Goal: Information Seeking & Learning: Compare options

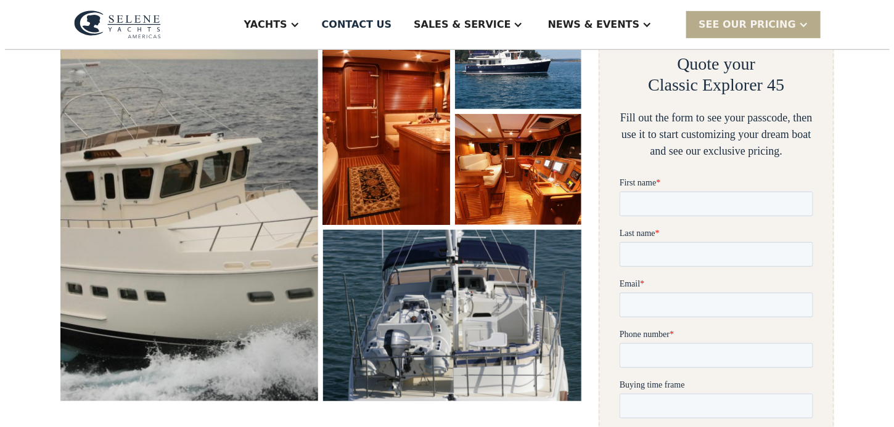
scroll to position [231, 0]
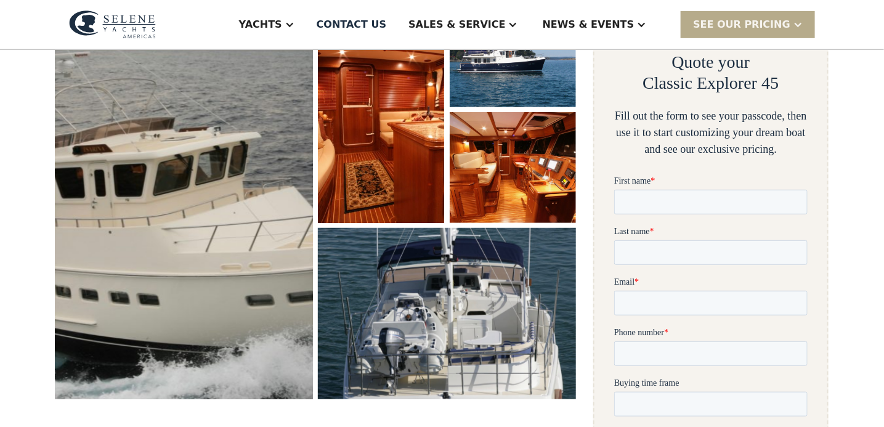
click at [231, 176] on img "open lightbox" at bounding box center [183, 198] width 273 height 427
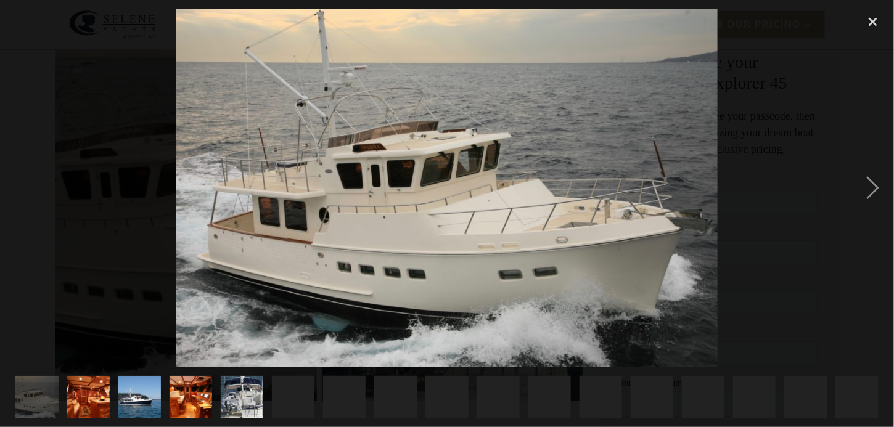
click at [231, 176] on img at bounding box center [446, 188] width 541 height 359
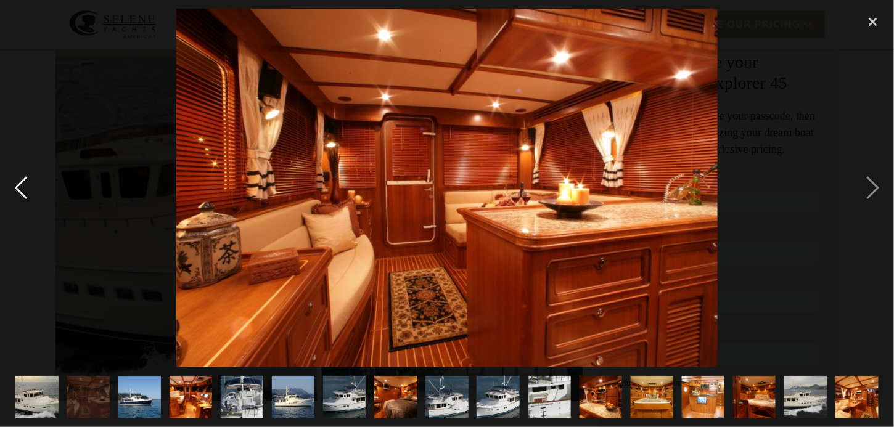
click at [26, 185] on div "previous image" at bounding box center [21, 188] width 42 height 359
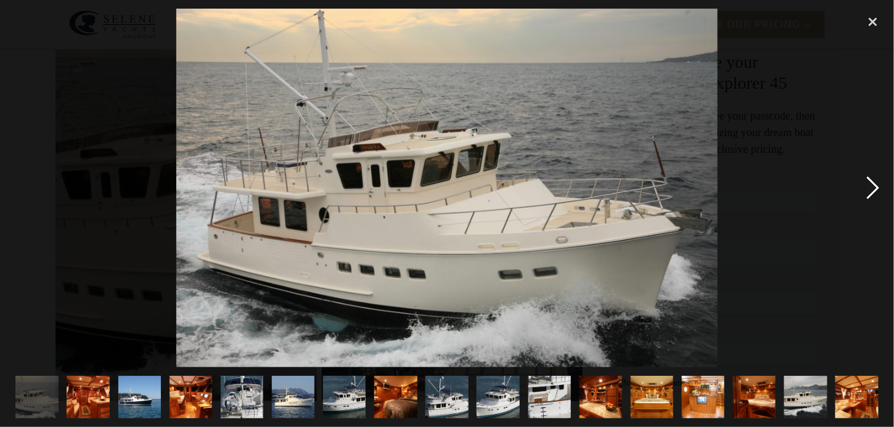
click at [876, 188] on div "next image" at bounding box center [873, 188] width 42 height 359
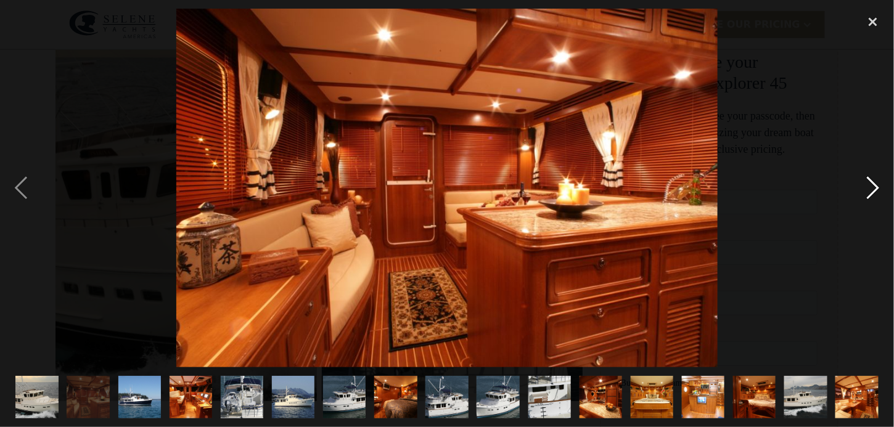
click at [873, 180] on div "next image" at bounding box center [873, 188] width 42 height 359
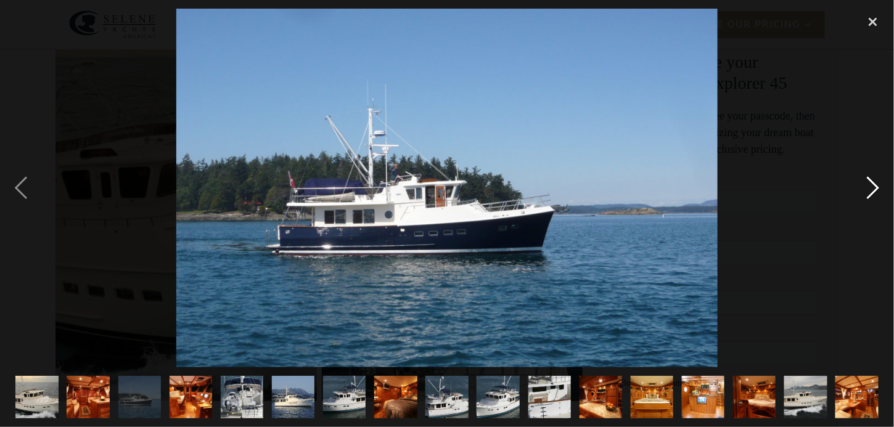
click at [873, 180] on div "next image" at bounding box center [873, 188] width 42 height 359
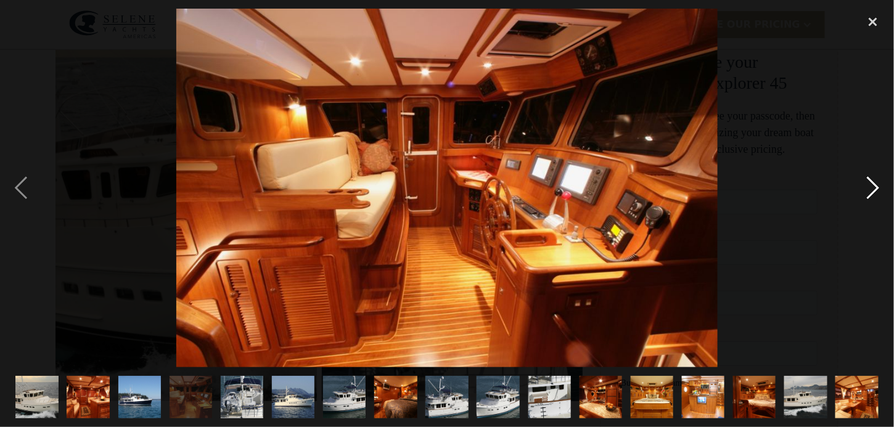
click at [869, 190] on div "next image" at bounding box center [873, 188] width 42 height 359
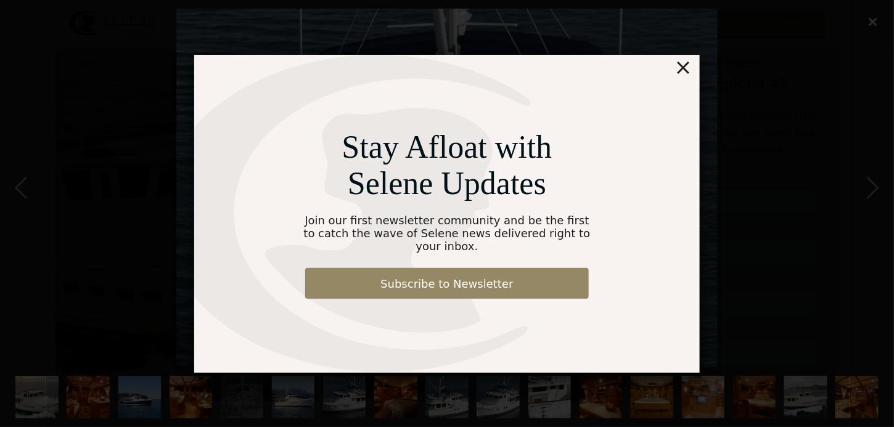
click at [679, 70] on div "×" at bounding box center [683, 67] width 18 height 25
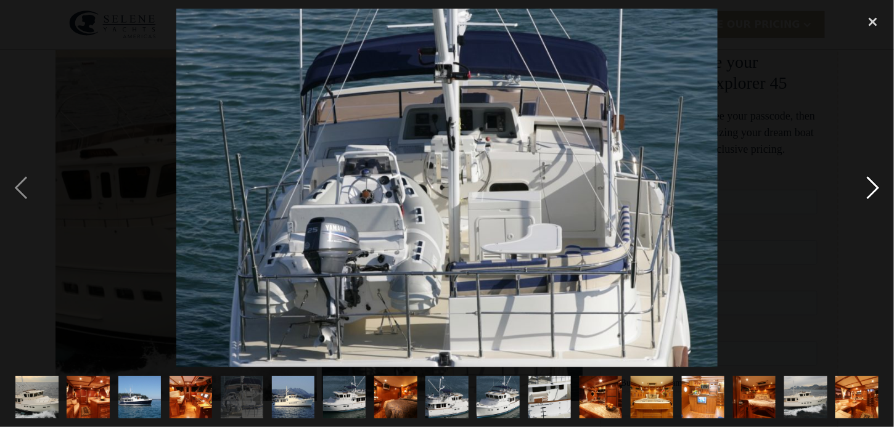
click at [869, 184] on div "next image" at bounding box center [873, 188] width 42 height 359
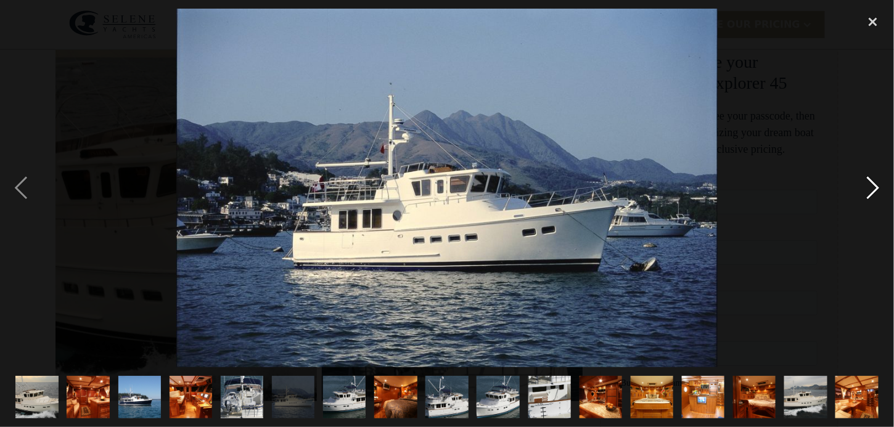
click at [869, 184] on div "next image" at bounding box center [873, 188] width 42 height 359
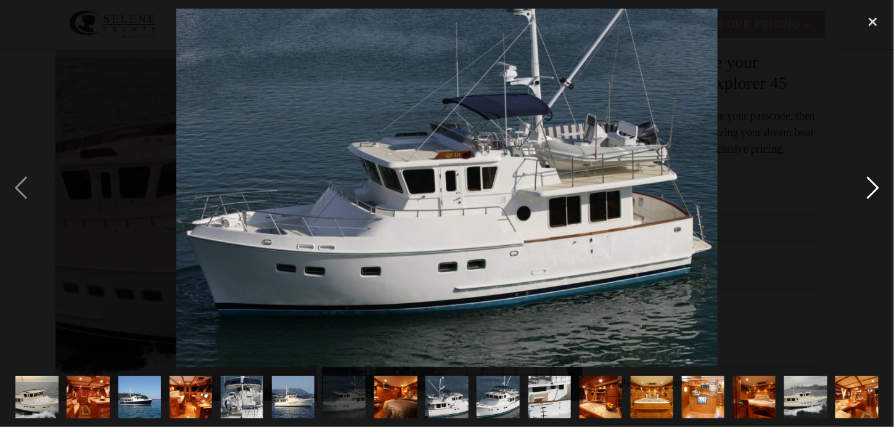
click at [869, 184] on div "next image" at bounding box center [873, 188] width 42 height 359
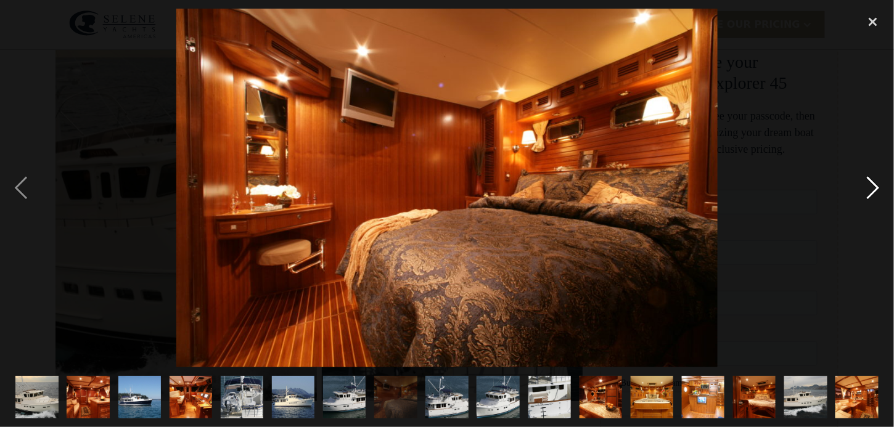
drag, startPoint x: 851, startPoint y: 198, endPoint x: 874, endPoint y: 190, distance: 24.6
click at [874, 190] on div "next image" at bounding box center [873, 188] width 42 height 359
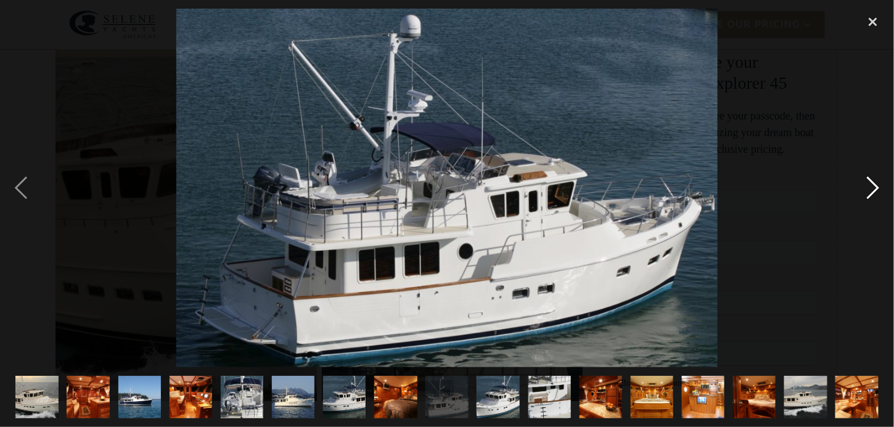
click at [874, 190] on div "next image" at bounding box center [873, 188] width 42 height 359
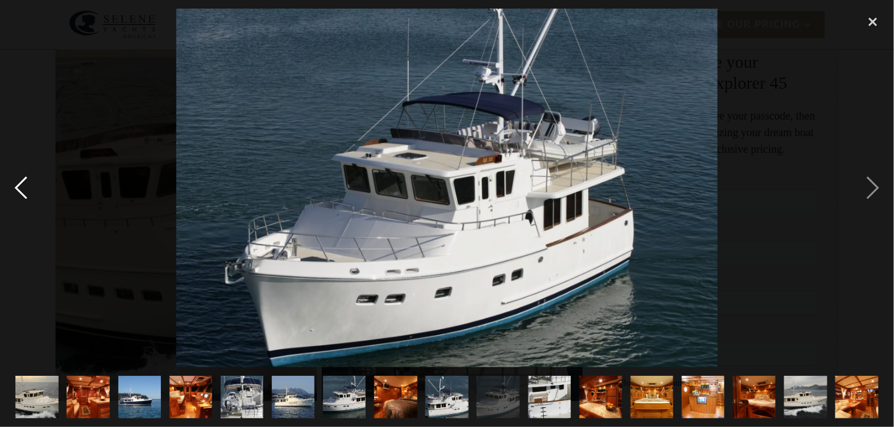
click at [22, 179] on div "previous image" at bounding box center [21, 188] width 42 height 359
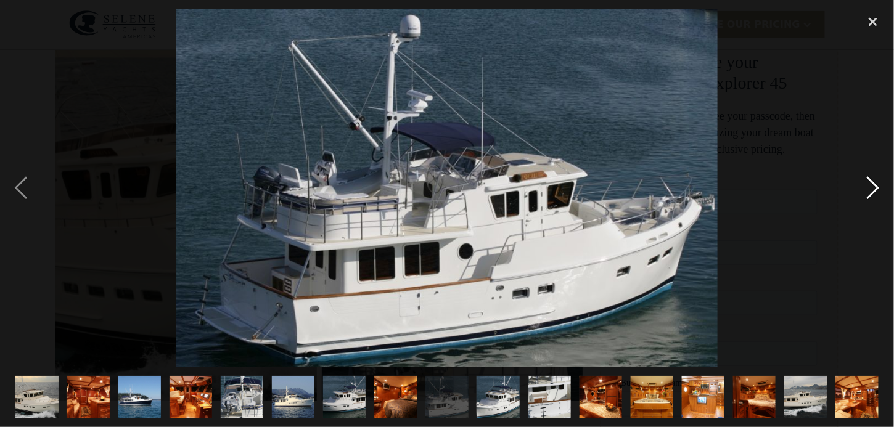
click at [865, 179] on div "next image" at bounding box center [873, 188] width 42 height 359
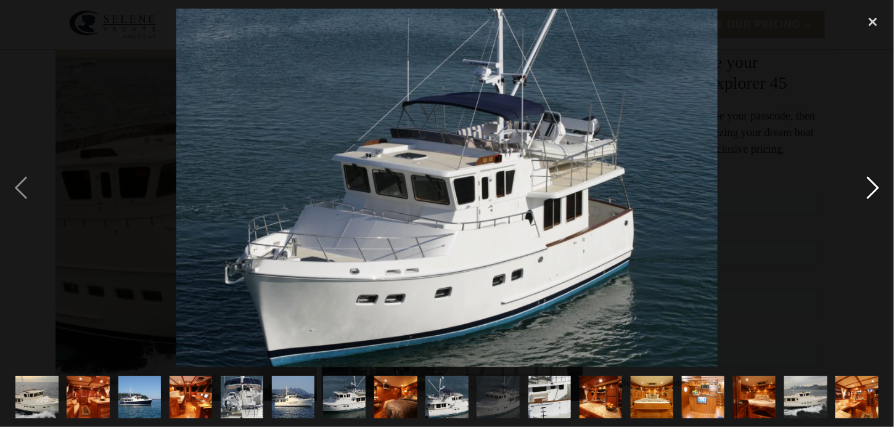
click at [868, 191] on div "next image" at bounding box center [873, 188] width 42 height 359
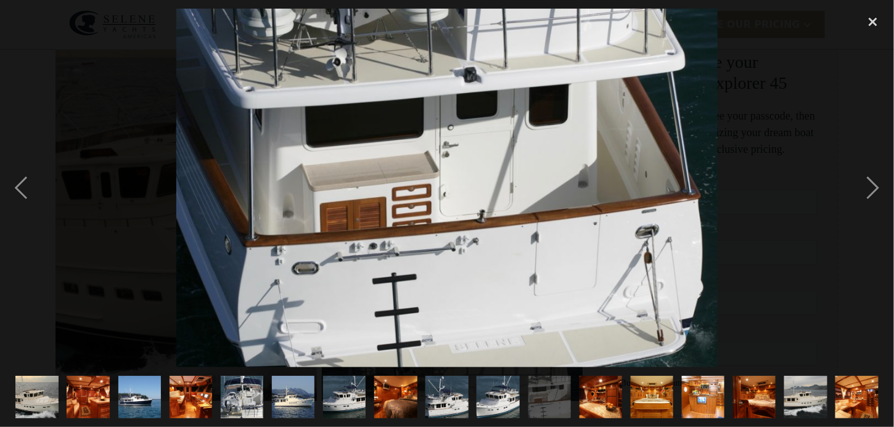
click at [380, 275] on img at bounding box center [446, 188] width 541 height 359
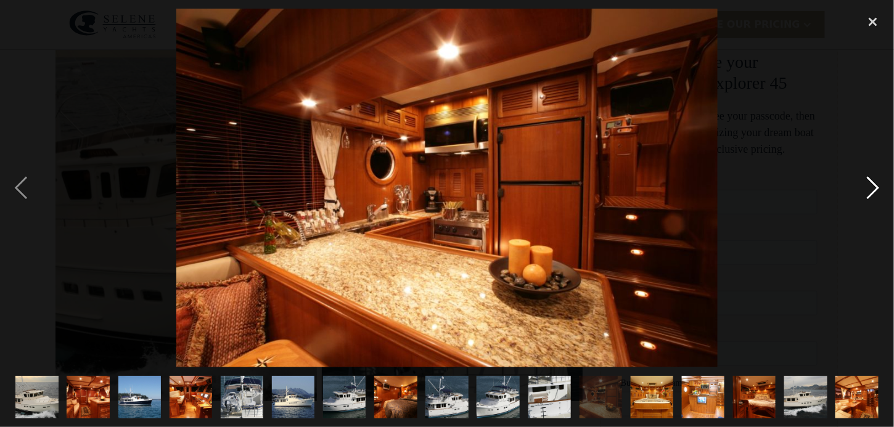
click at [872, 176] on div "next image" at bounding box center [873, 188] width 42 height 359
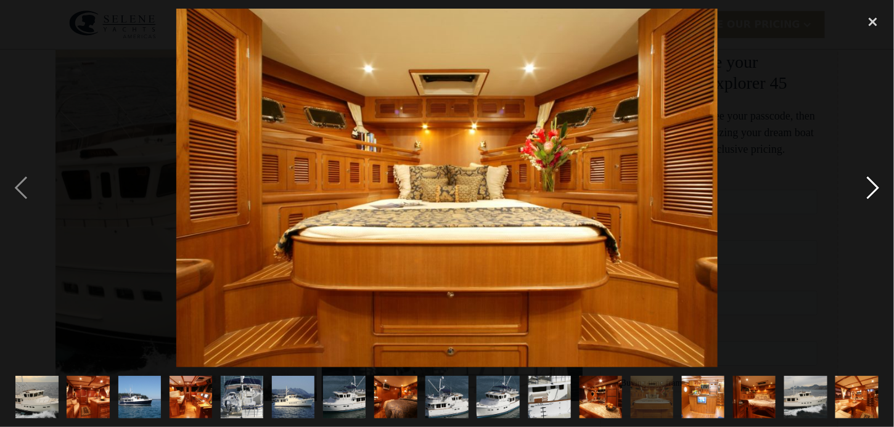
click at [872, 176] on div "next image" at bounding box center [873, 188] width 42 height 359
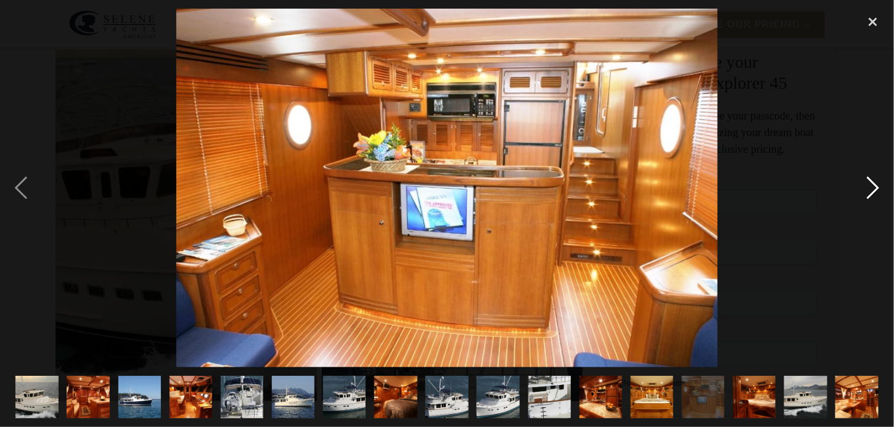
click at [872, 176] on div "next image" at bounding box center [873, 188] width 42 height 359
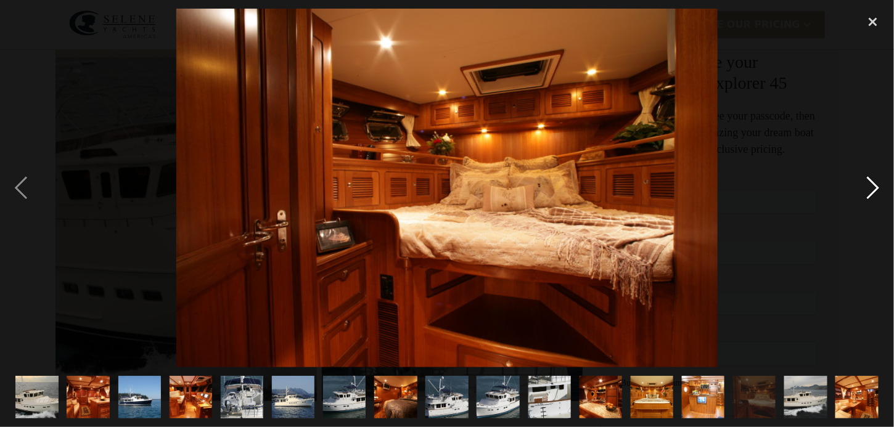
click at [872, 176] on div "next image" at bounding box center [873, 188] width 42 height 359
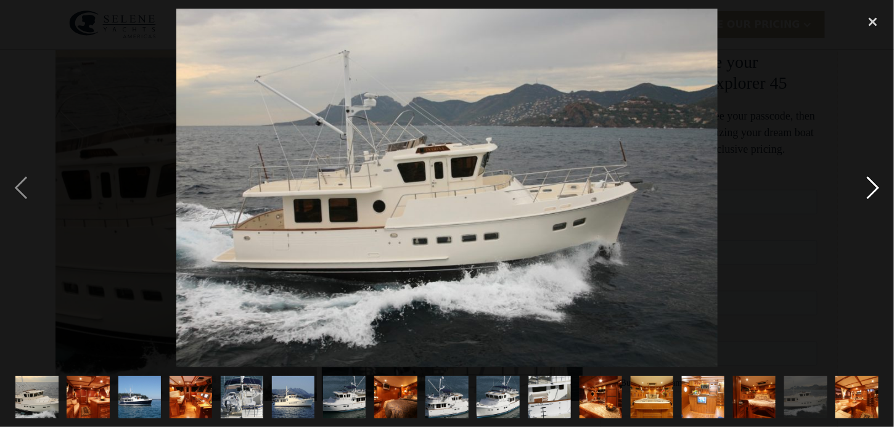
click at [872, 176] on div "next image" at bounding box center [873, 188] width 42 height 359
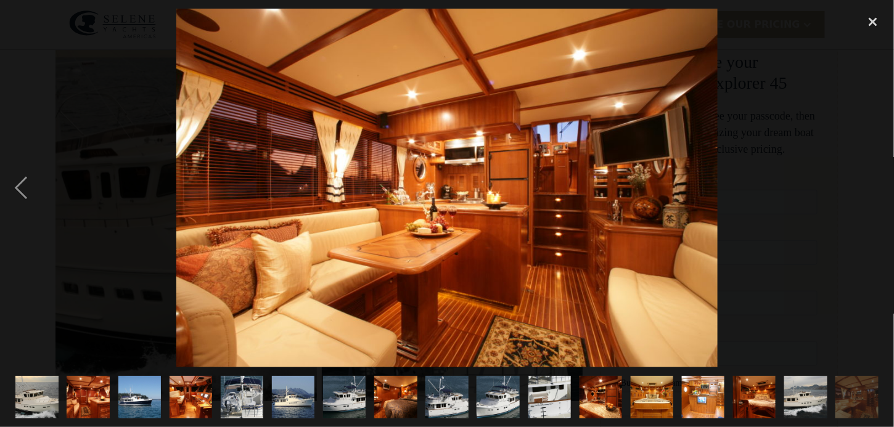
click at [872, 176] on div "next image" at bounding box center [873, 188] width 42 height 359
click at [849, 198] on div at bounding box center [447, 188] width 894 height 359
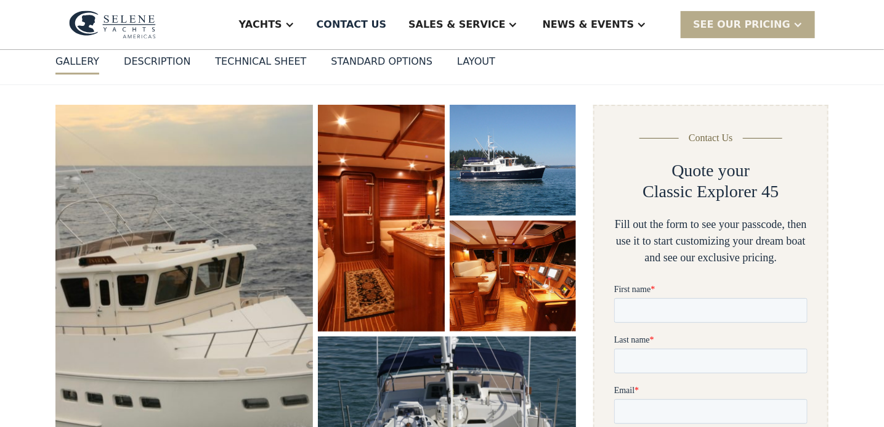
scroll to position [84, 0]
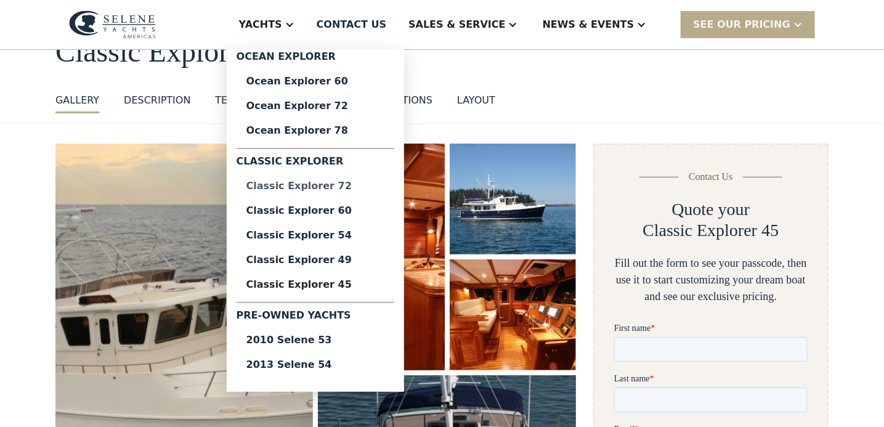
click at [358, 186] on div "Classic Explorer 72" at bounding box center [315, 186] width 138 height 10
click at [359, 105] on div "Ocean Explorer 72" at bounding box center [315, 106] width 138 height 10
click at [385, 181] on div "Classic Explorer 72" at bounding box center [315, 186] width 138 height 10
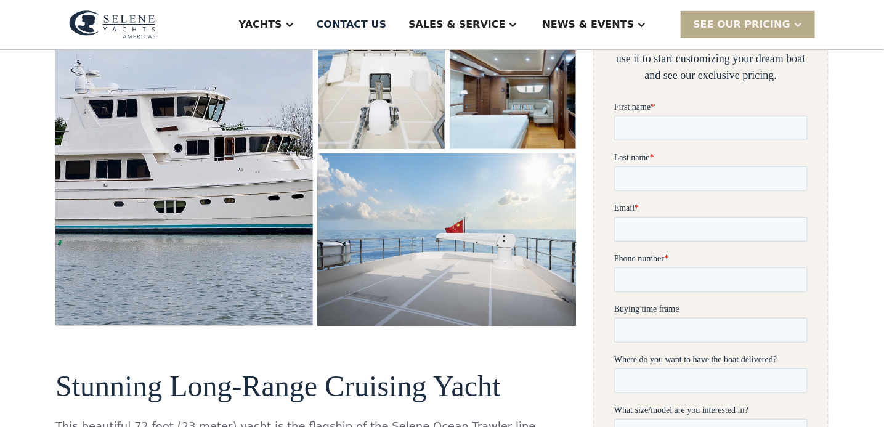
scroll to position [304, 0]
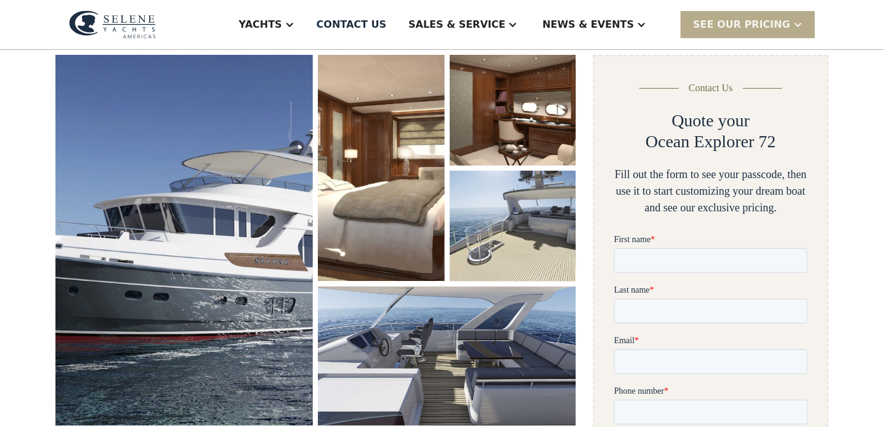
scroll to position [173, 0]
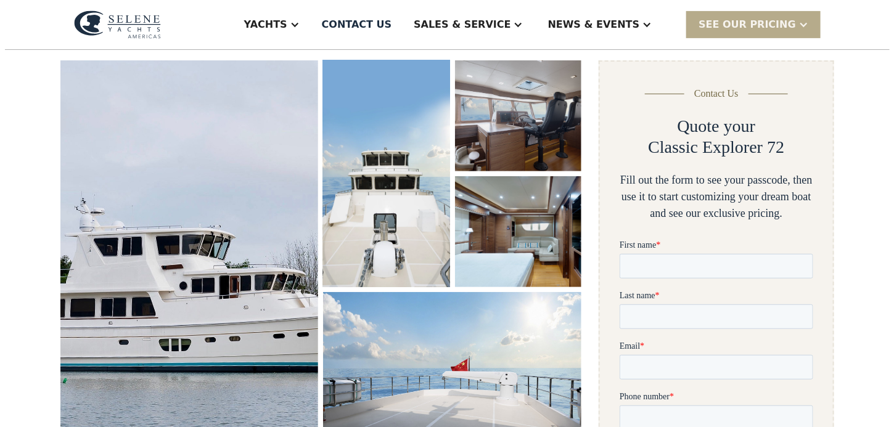
scroll to position [169, 0]
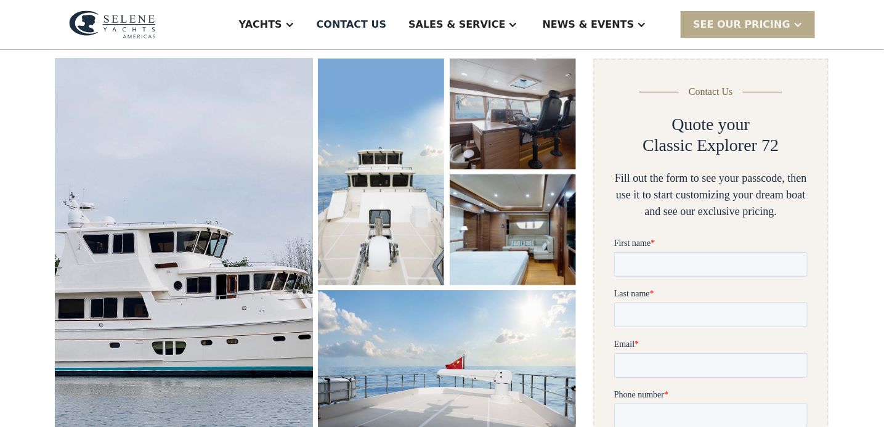
click at [252, 221] on img "open lightbox" at bounding box center [183, 261] width 273 height 428
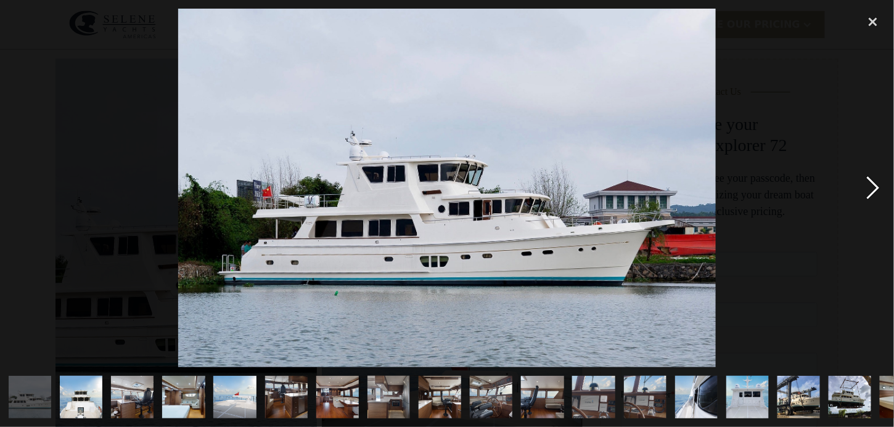
click at [873, 185] on div "next image" at bounding box center [873, 188] width 42 height 359
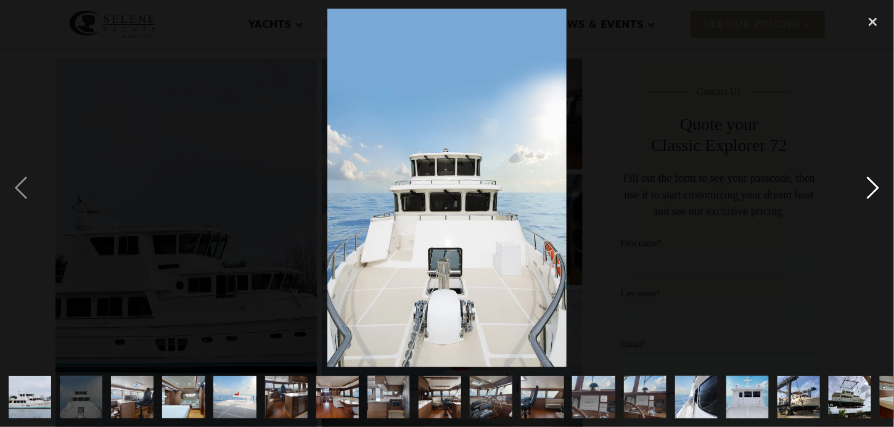
click at [871, 187] on div "next image" at bounding box center [873, 188] width 42 height 359
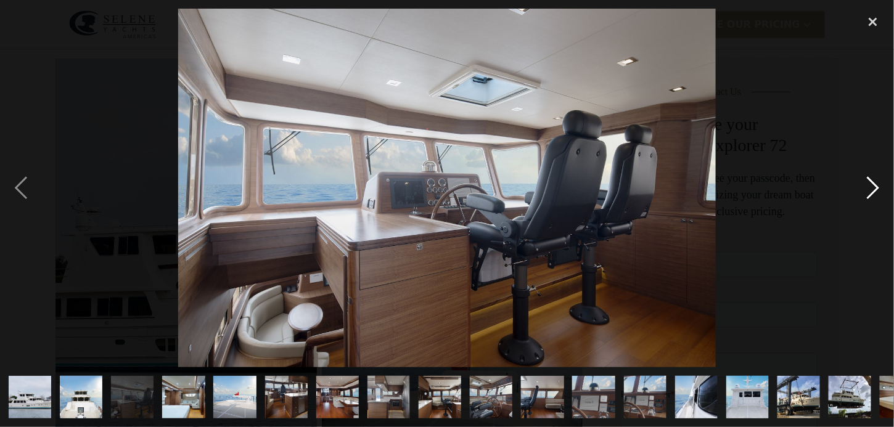
click at [871, 187] on div "next image" at bounding box center [873, 188] width 42 height 359
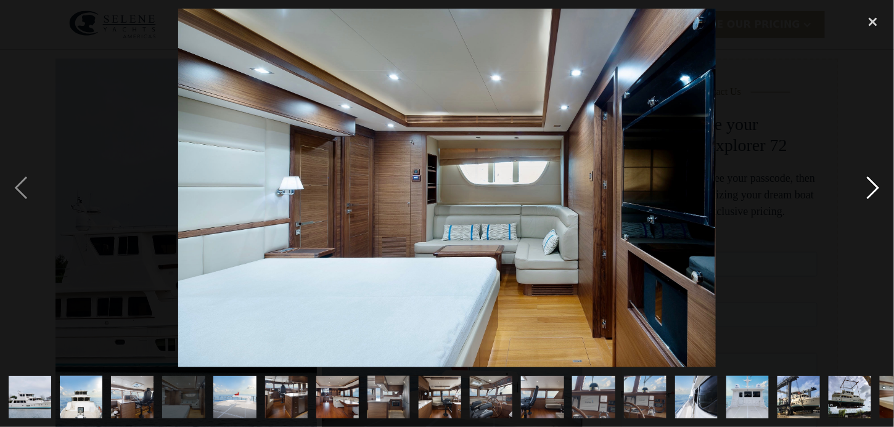
click at [871, 187] on div "next image" at bounding box center [873, 188] width 42 height 359
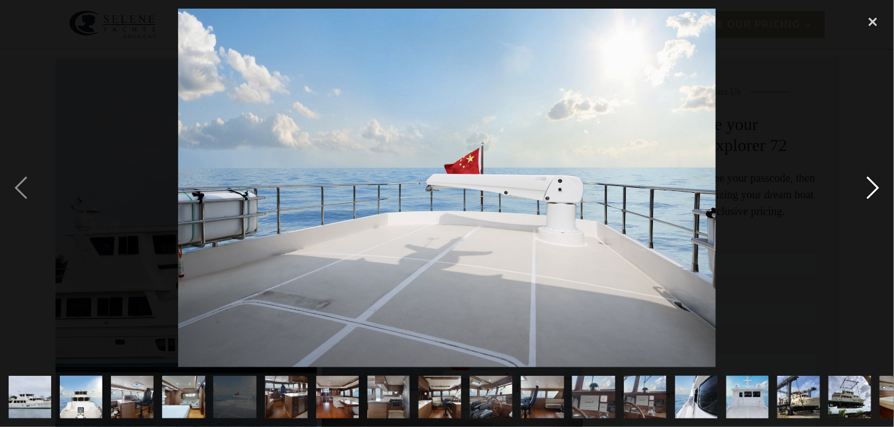
click at [871, 187] on div "next image" at bounding box center [873, 188] width 42 height 359
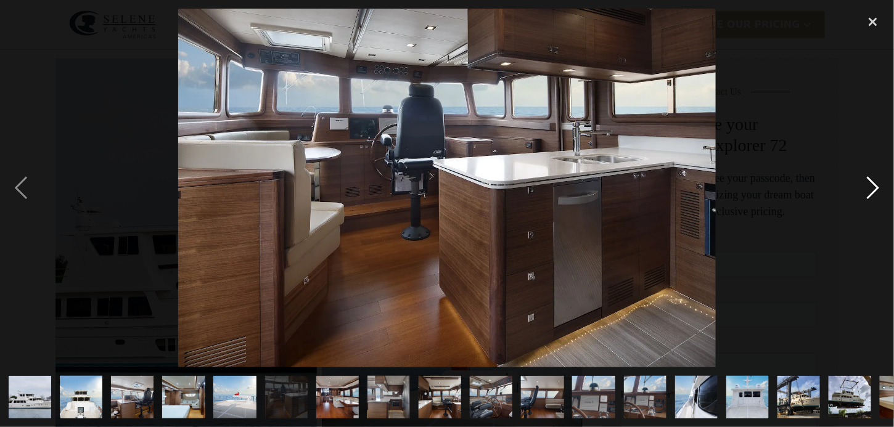
click at [871, 187] on div "next image" at bounding box center [873, 188] width 42 height 359
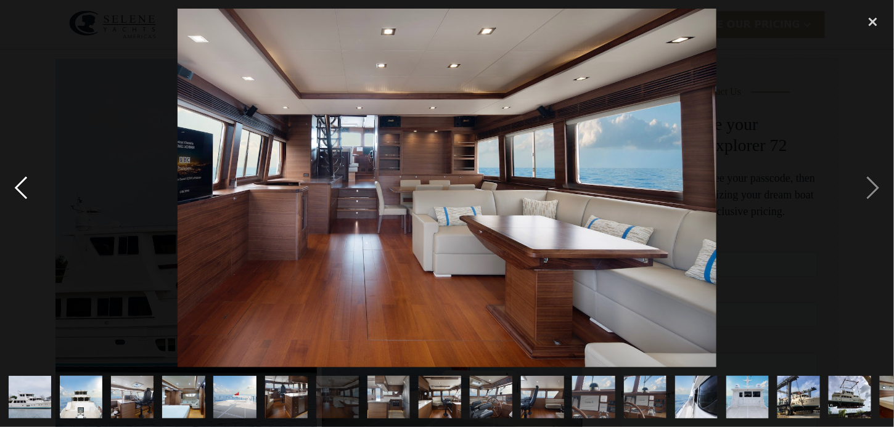
click at [36, 185] on div "previous image" at bounding box center [21, 188] width 42 height 359
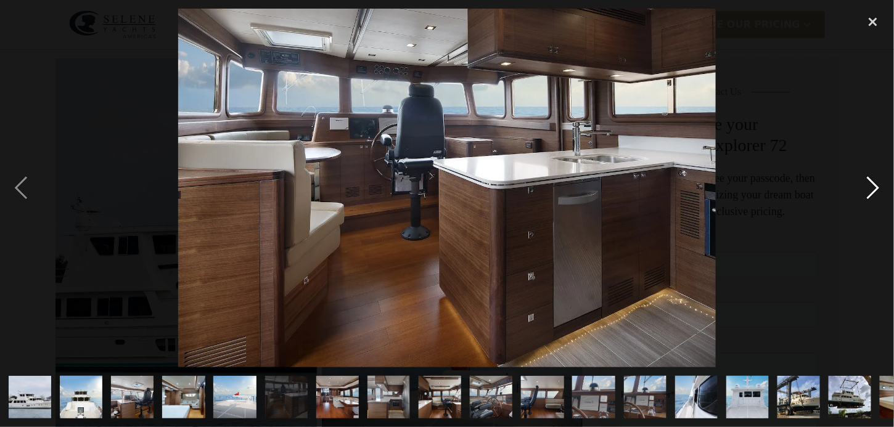
click at [876, 187] on div "next image" at bounding box center [873, 188] width 42 height 359
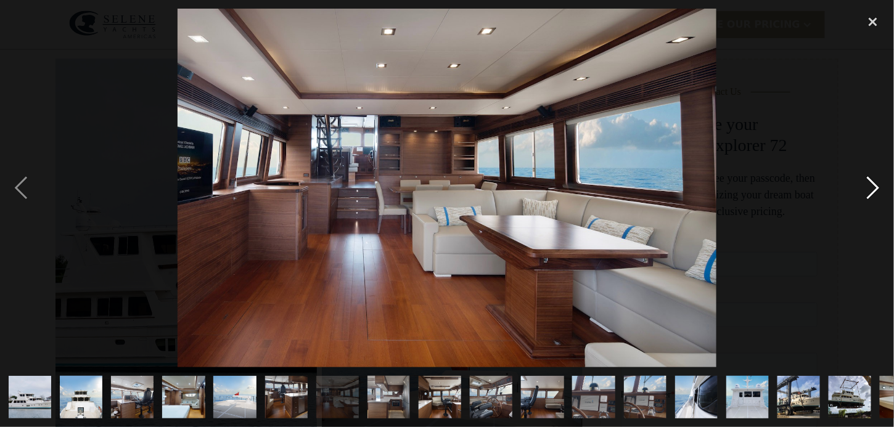
click at [876, 187] on div "next image" at bounding box center [873, 188] width 42 height 359
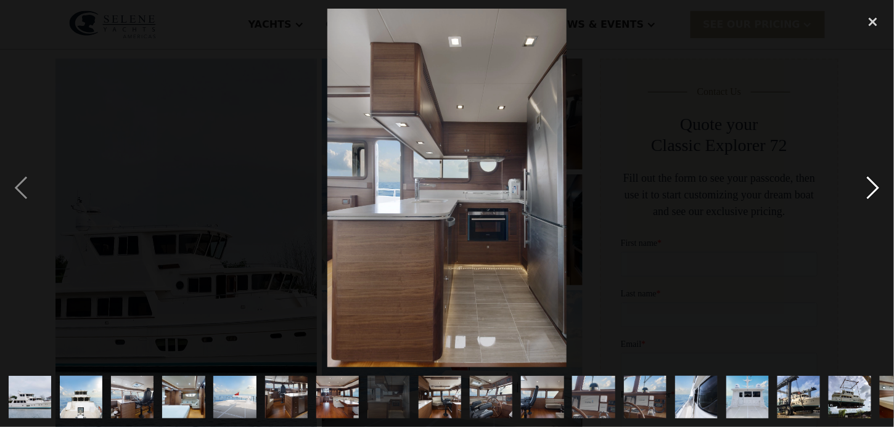
click at [876, 187] on div "next image" at bounding box center [873, 188] width 42 height 359
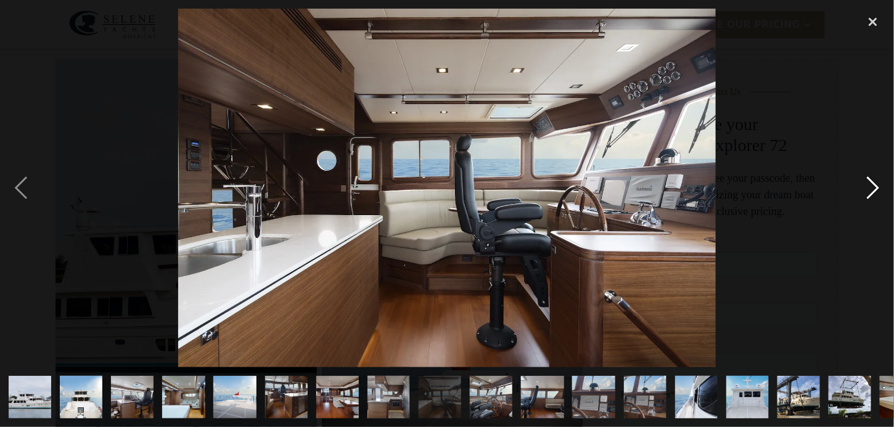
click at [876, 187] on div "next image" at bounding box center [873, 188] width 42 height 359
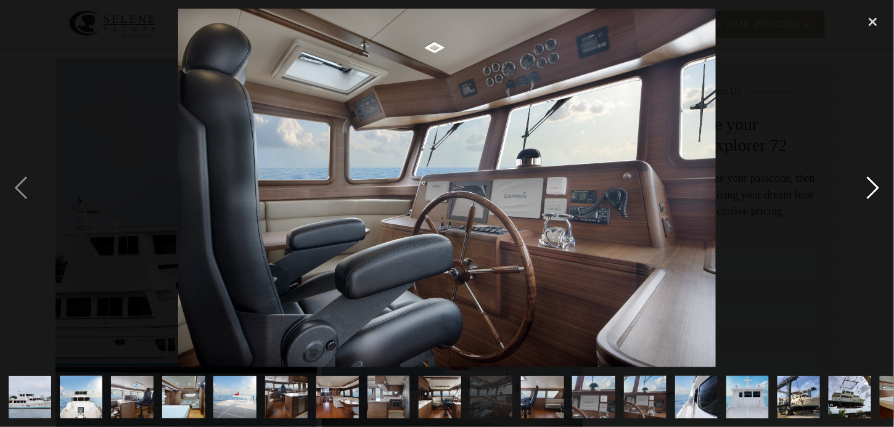
click at [876, 182] on div "next image" at bounding box center [873, 188] width 42 height 359
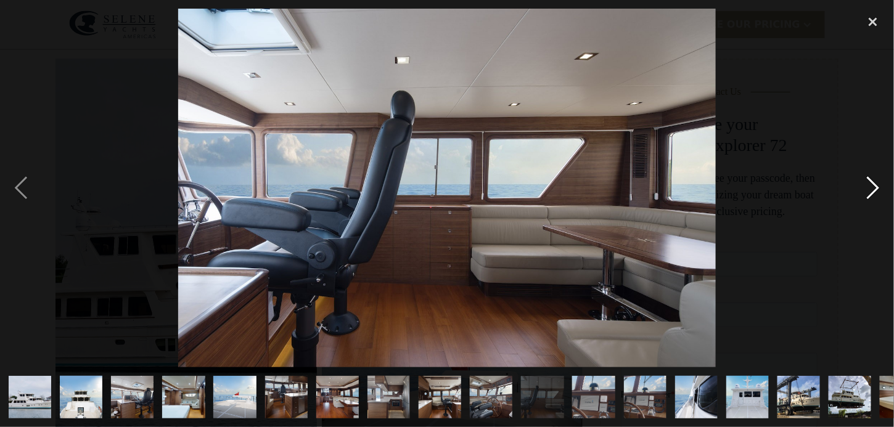
click at [876, 182] on div "next image" at bounding box center [873, 188] width 42 height 359
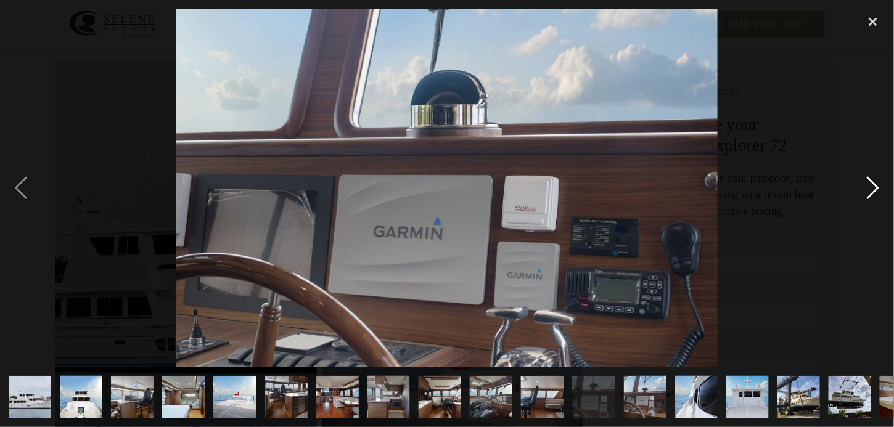
click at [876, 182] on div "next image" at bounding box center [873, 188] width 42 height 359
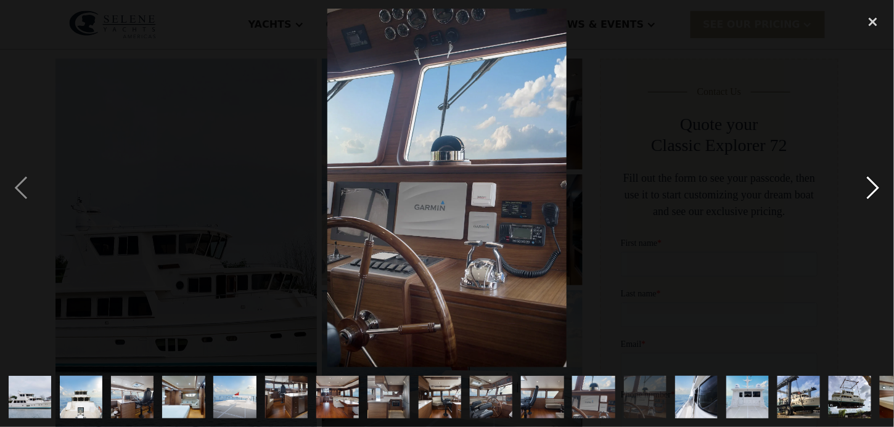
click at [876, 182] on div "next image" at bounding box center [873, 188] width 42 height 359
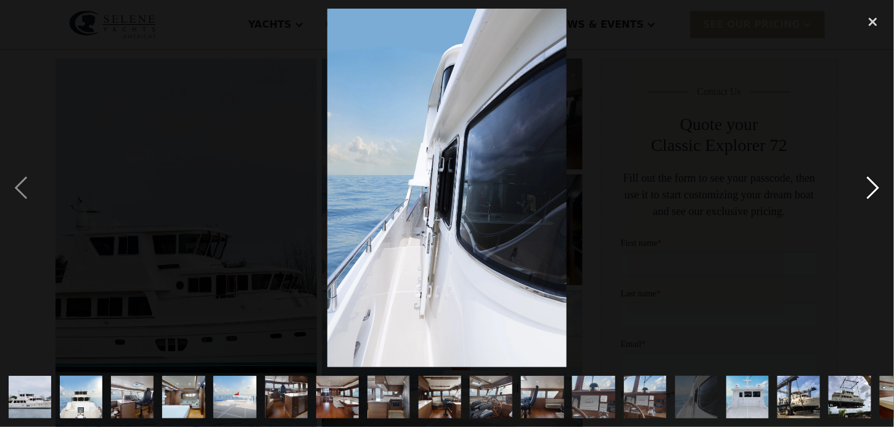
click at [876, 182] on div "next image" at bounding box center [873, 188] width 42 height 359
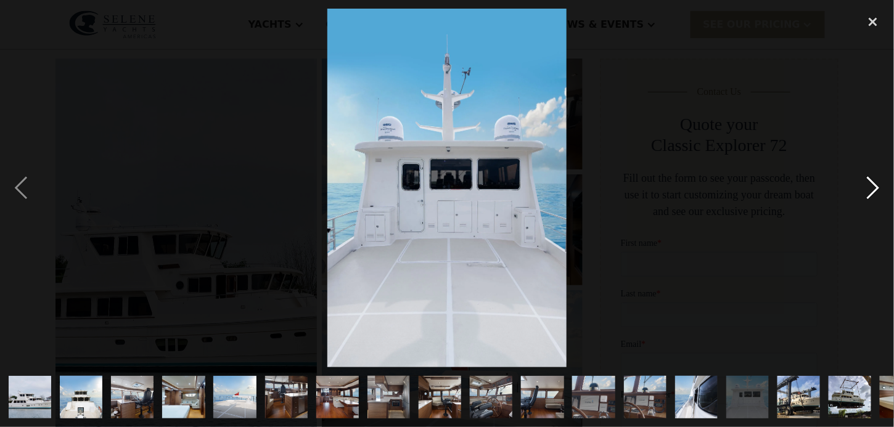
click at [876, 182] on div "next image" at bounding box center [873, 188] width 42 height 359
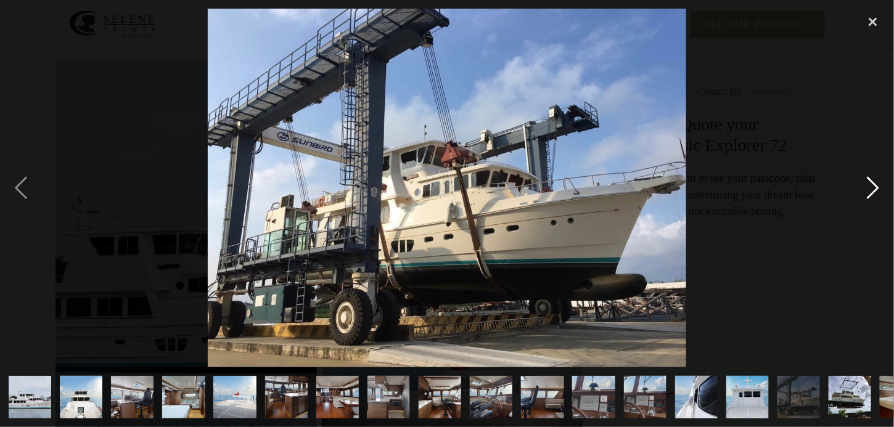
click at [876, 182] on div "next image" at bounding box center [873, 188] width 42 height 359
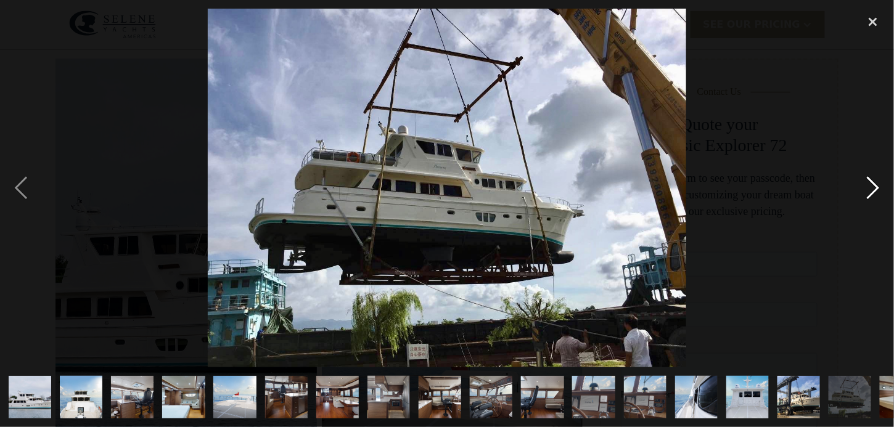
click at [869, 185] on div "next image" at bounding box center [873, 188] width 42 height 359
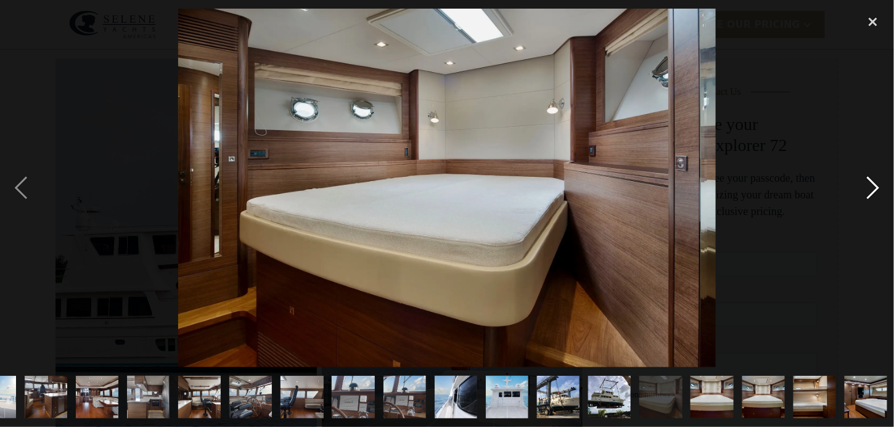
scroll to position [0, 242]
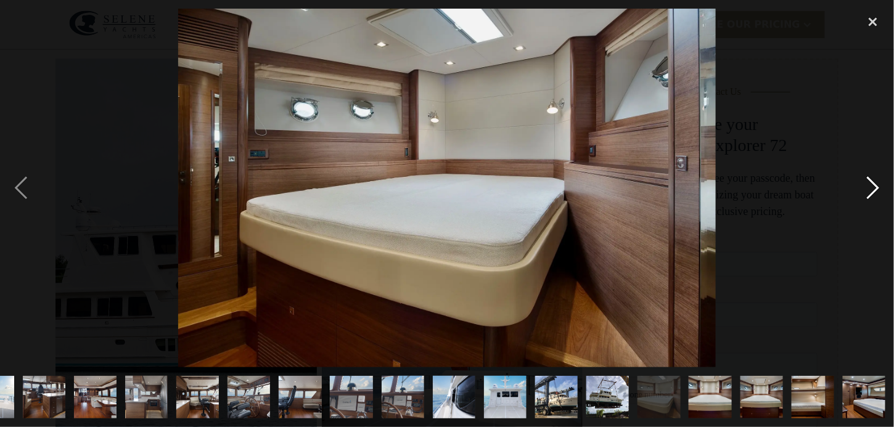
click at [869, 185] on div "next image" at bounding box center [873, 188] width 42 height 359
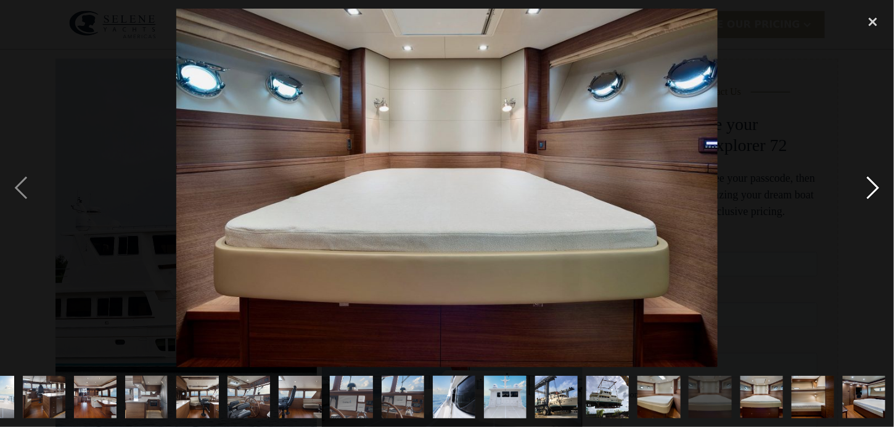
click at [869, 185] on div "next image" at bounding box center [873, 188] width 42 height 359
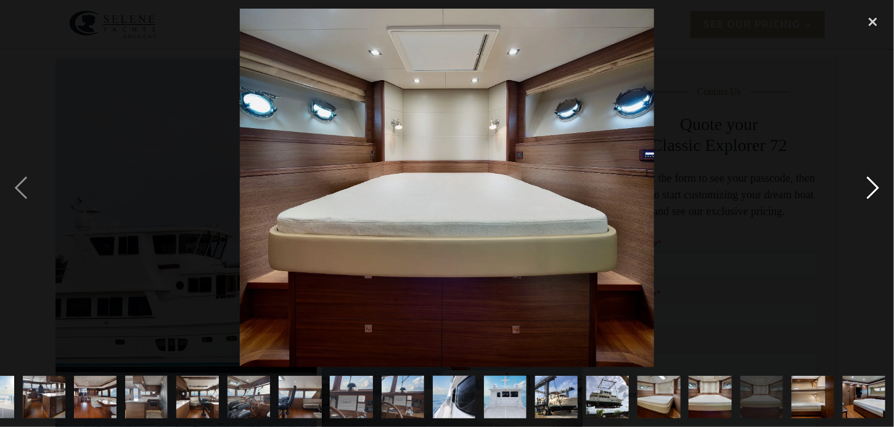
click at [869, 185] on div "next image" at bounding box center [873, 188] width 42 height 359
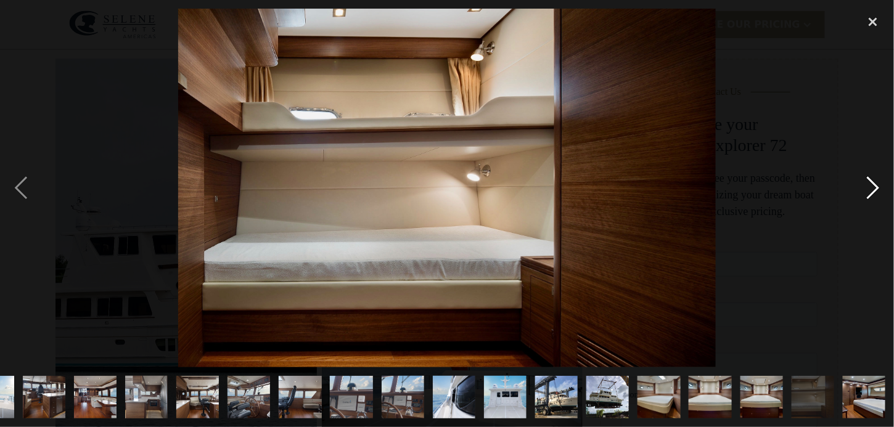
click at [869, 185] on div "next image" at bounding box center [873, 188] width 42 height 359
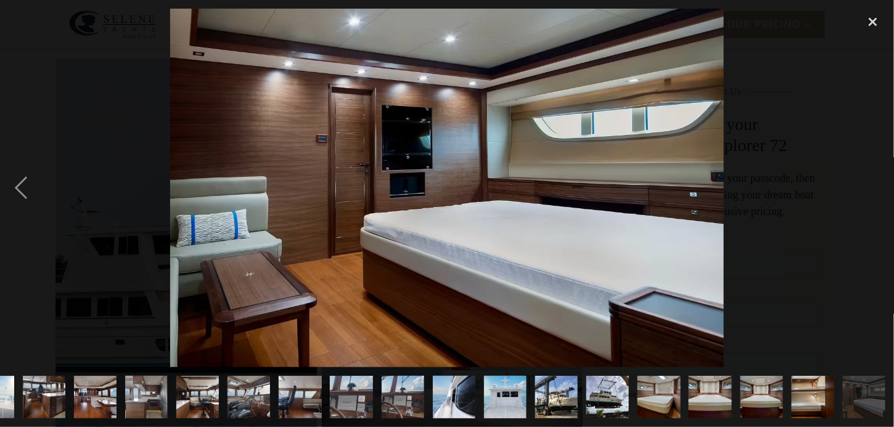
click at [869, 185] on div "next image" at bounding box center [873, 188] width 42 height 359
click at [873, 25] on div "close lightbox" at bounding box center [873, 22] width 42 height 27
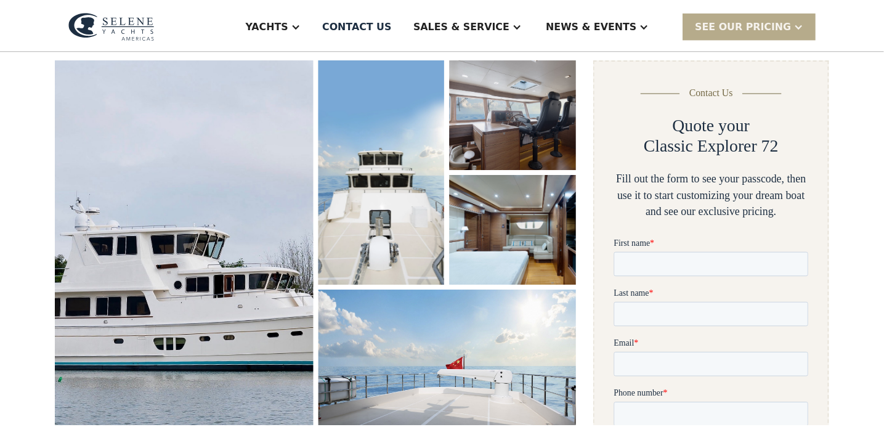
scroll to position [0, 0]
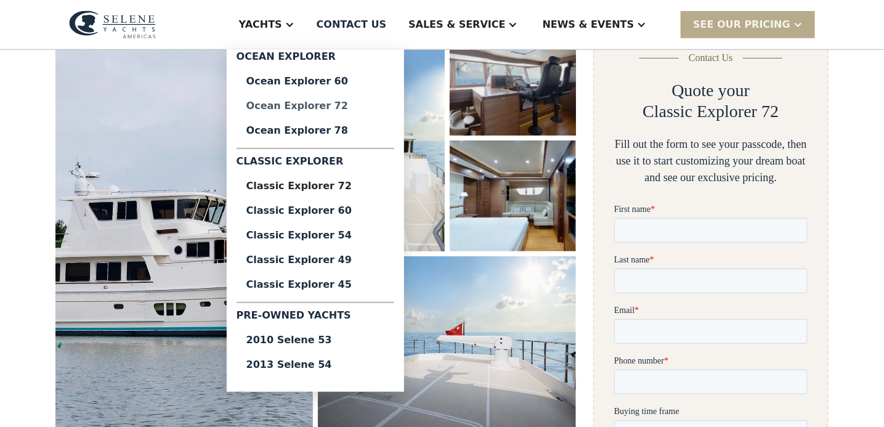
click at [357, 107] on div "Ocean Explorer 72" at bounding box center [315, 106] width 138 height 10
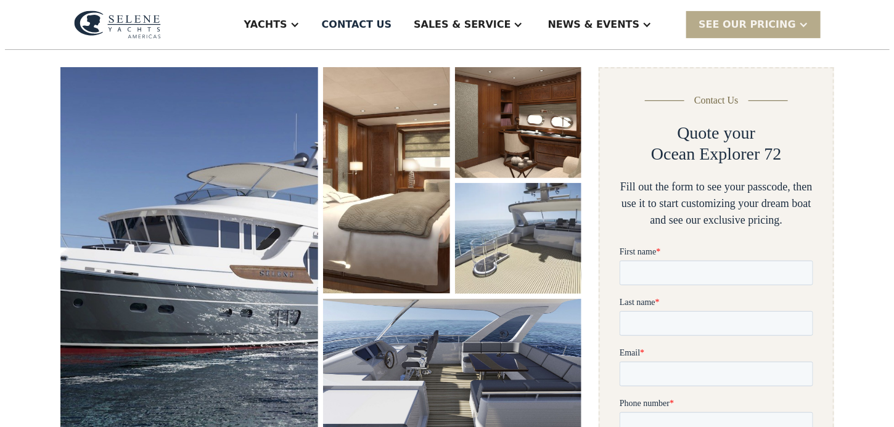
scroll to position [187, 0]
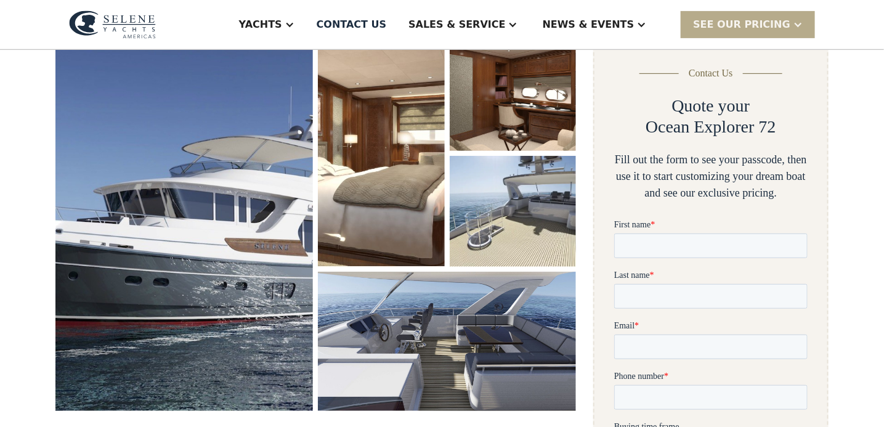
click at [256, 162] on img "open lightbox" at bounding box center [184, 225] width 258 height 371
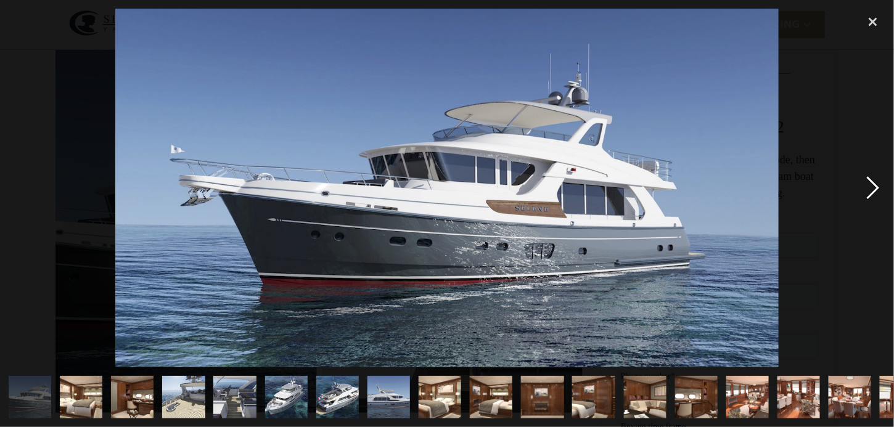
click at [866, 188] on div "next image" at bounding box center [873, 188] width 42 height 359
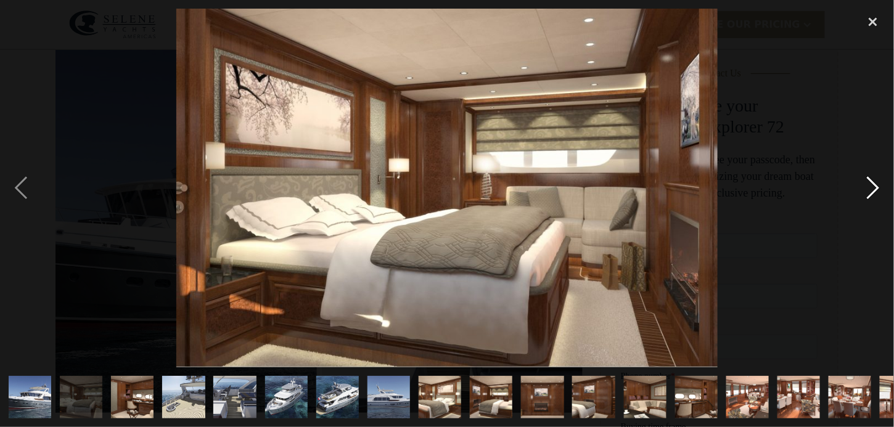
click at [860, 179] on div "next image" at bounding box center [873, 188] width 42 height 359
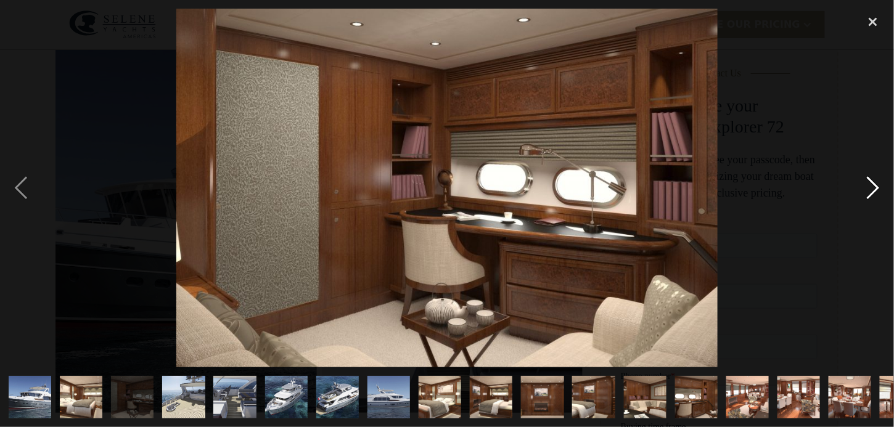
click at [860, 179] on div "next image" at bounding box center [873, 188] width 42 height 359
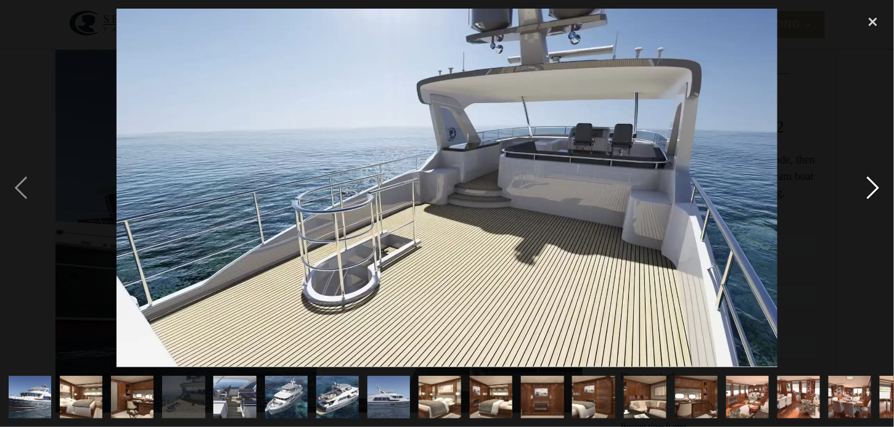
click at [860, 179] on div "next image" at bounding box center [873, 188] width 42 height 359
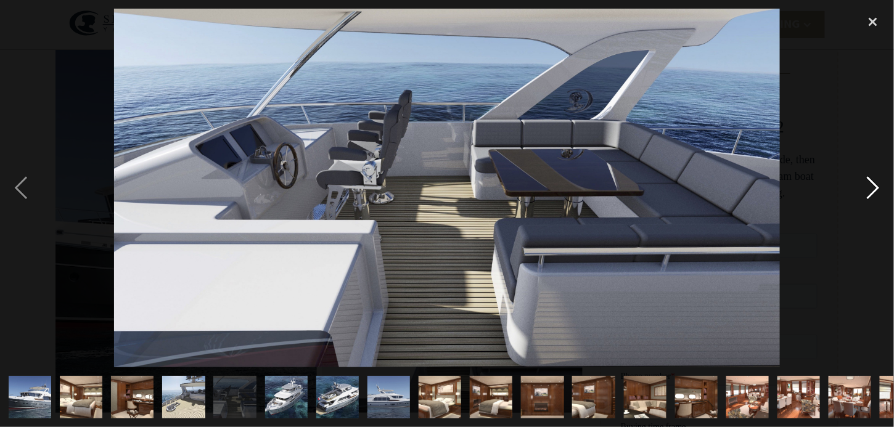
click at [860, 179] on div "next image" at bounding box center [873, 188] width 42 height 359
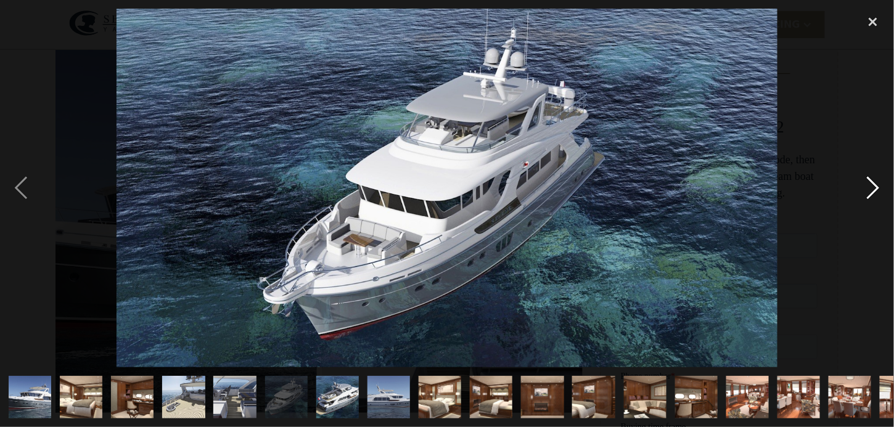
click at [873, 181] on div "next image" at bounding box center [873, 188] width 42 height 359
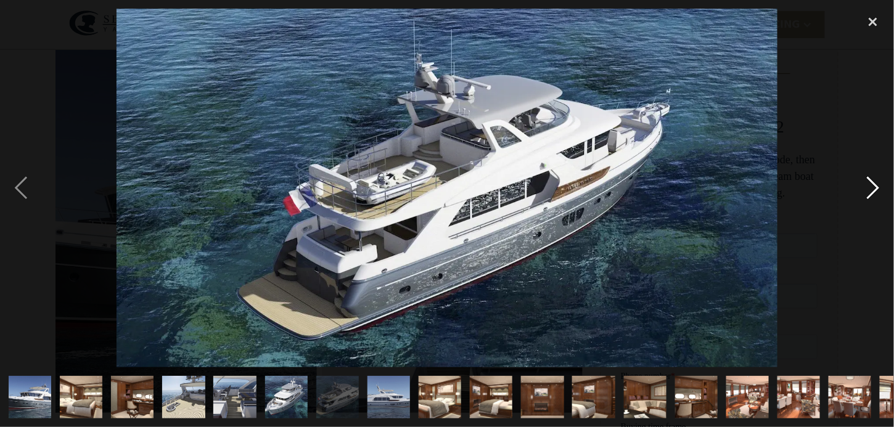
click at [873, 181] on div "next image" at bounding box center [873, 188] width 42 height 359
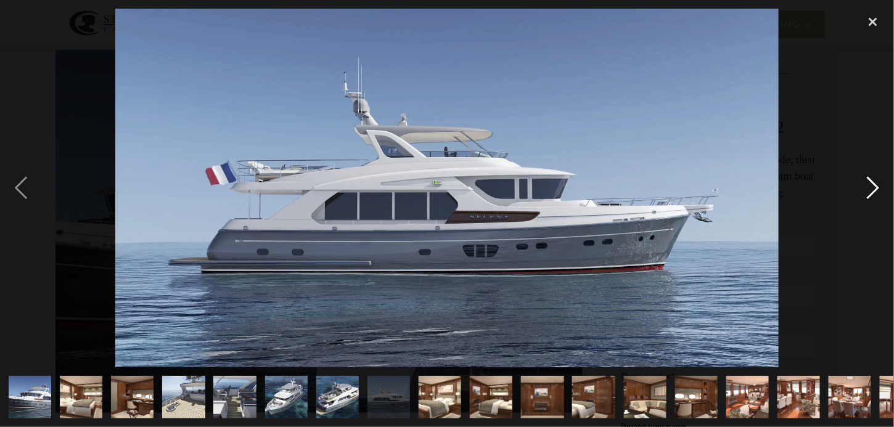
click at [873, 181] on div "next image" at bounding box center [873, 188] width 42 height 359
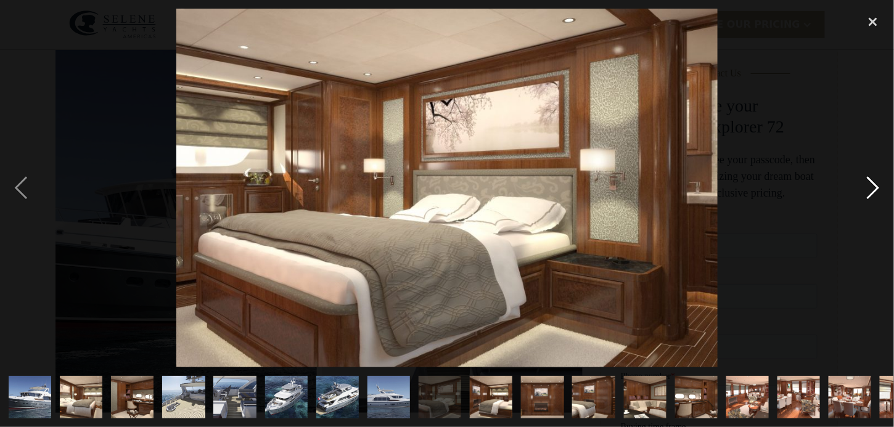
click at [873, 181] on div "next image" at bounding box center [873, 188] width 42 height 359
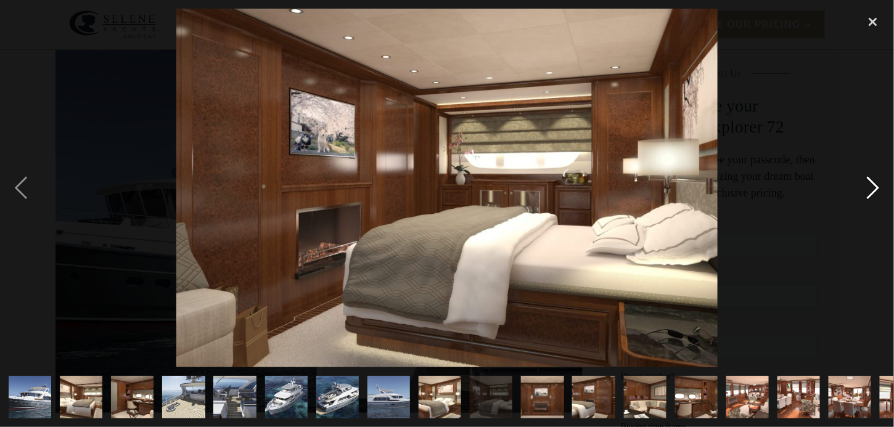
click at [879, 181] on div "next image" at bounding box center [873, 188] width 42 height 359
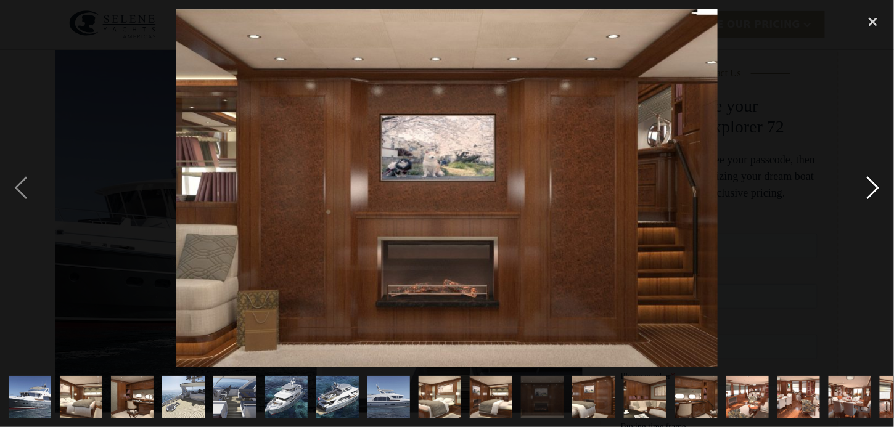
click at [868, 185] on div "next image" at bounding box center [873, 188] width 42 height 359
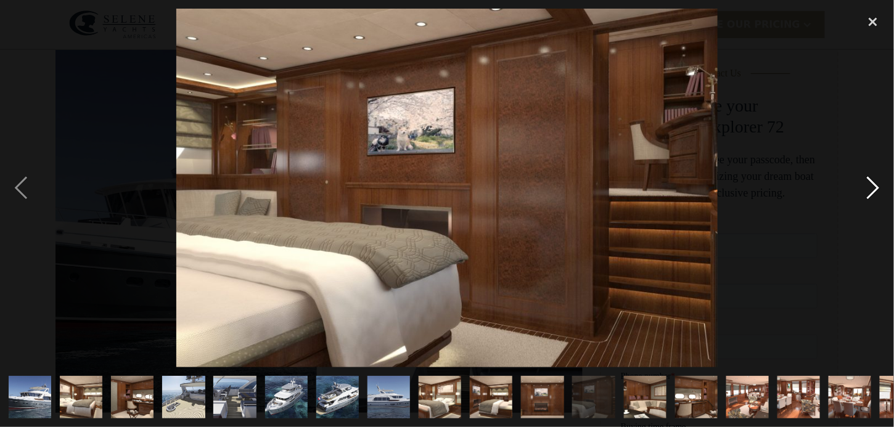
click at [868, 185] on div "next image" at bounding box center [873, 188] width 42 height 359
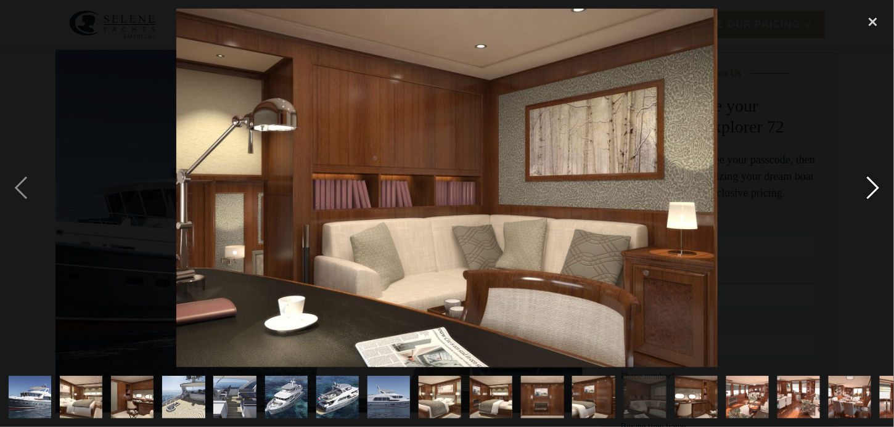
click at [868, 185] on div "next image" at bounding box center [873, 188] width 42 height 359
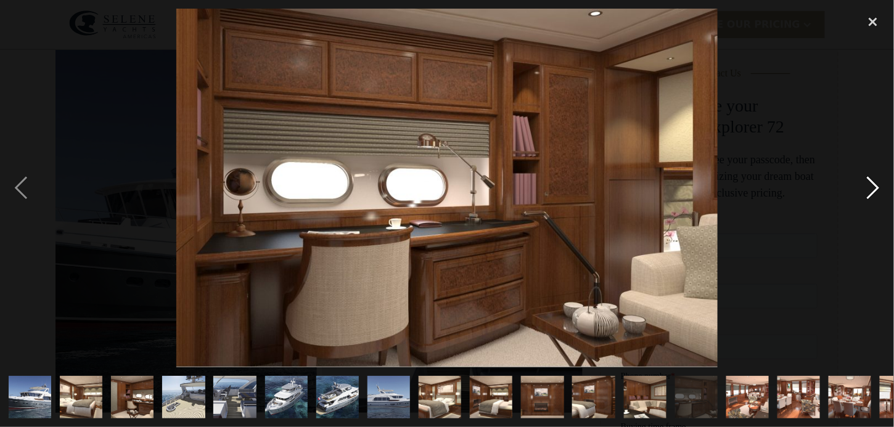
click at [868, 185] on div "next image" at bounding box center [873, 188] width 42 height 359
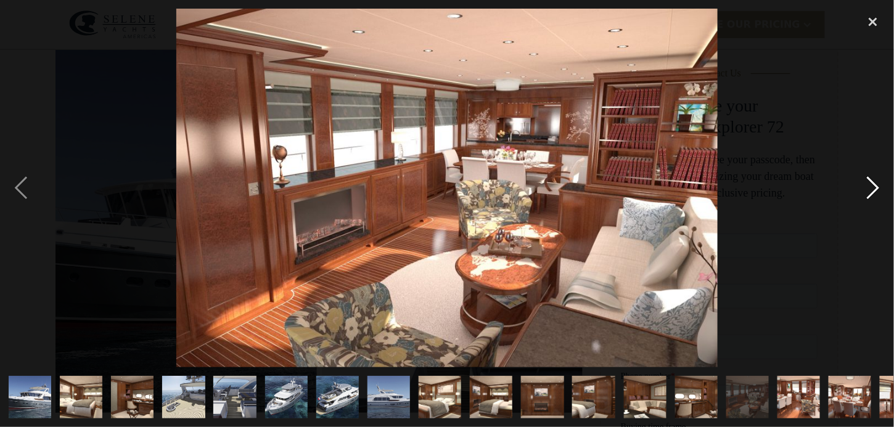
click at [868, 185] on div "next image" at bounding box center [873, 188] width 42 height 359
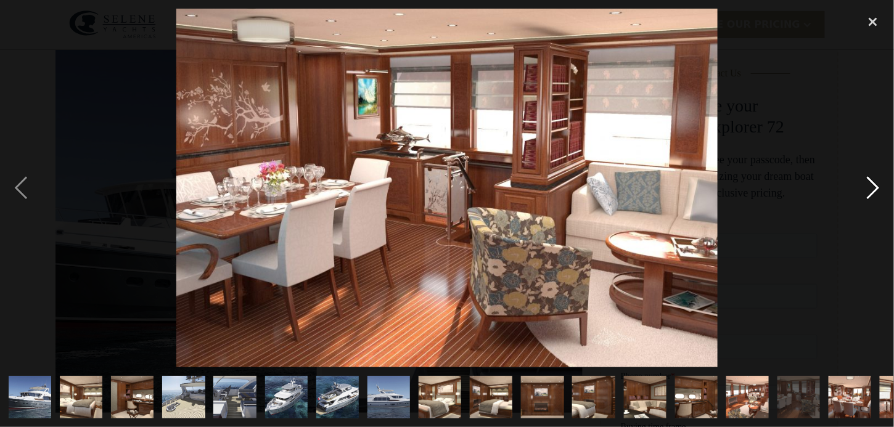
click at [868, 185] on div "next image" at bounding box center [873, 188] width 42 height 359
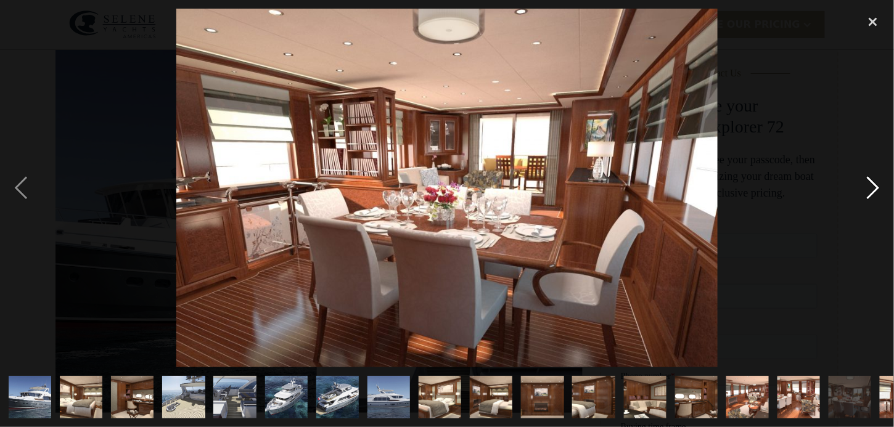
click at [868, 185] on div "next image" at bounding box center [873, 188] width 42 height 359
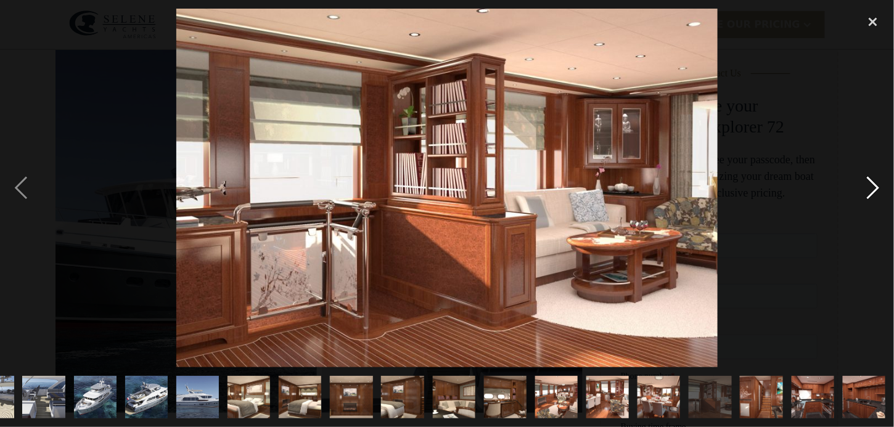
scroll to position [0, 191]
click at [868, 185] on div "next image" at bounding box center [873, 188] width 42 height 359
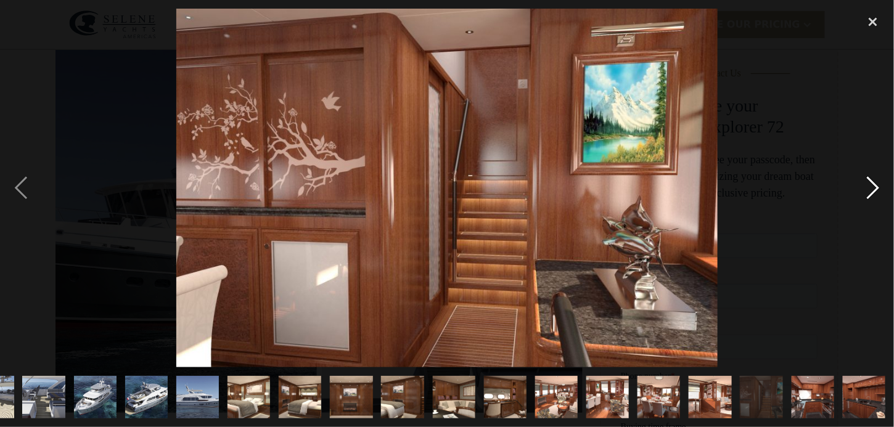
click at [868, 185] on div "next image" at bounding box center [873, 188] width 42 height 359
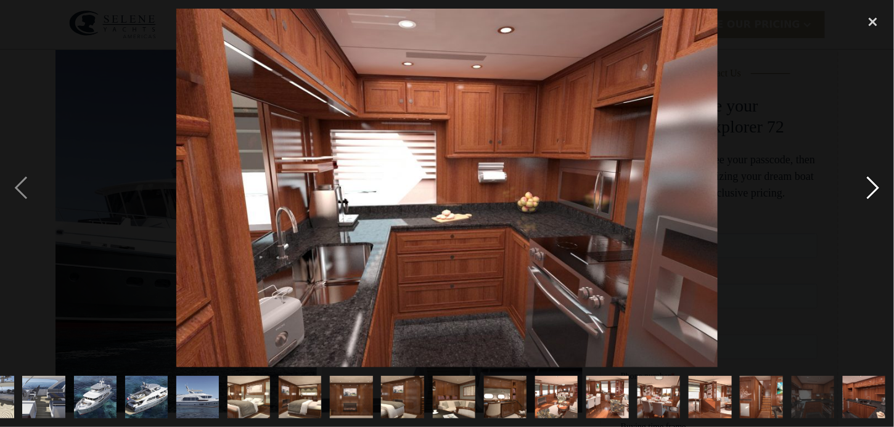
click at [868, 185] on div "next image" at bounding box center [873, 188] width 42 height 359
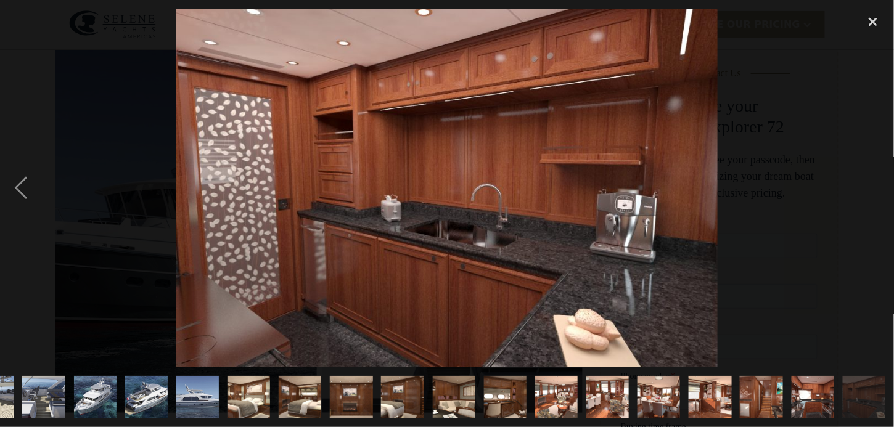
click at [868, 185] on div "next image" at bounding box center [873, 188] width 42 height 359
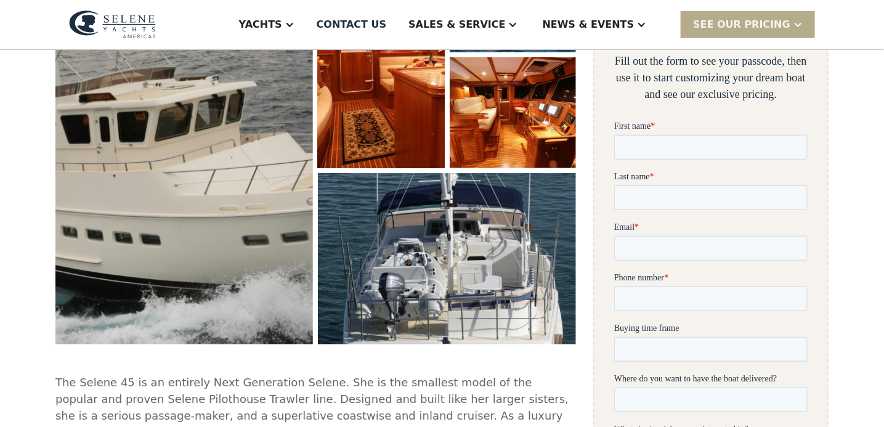
scroll to position [288, 0]
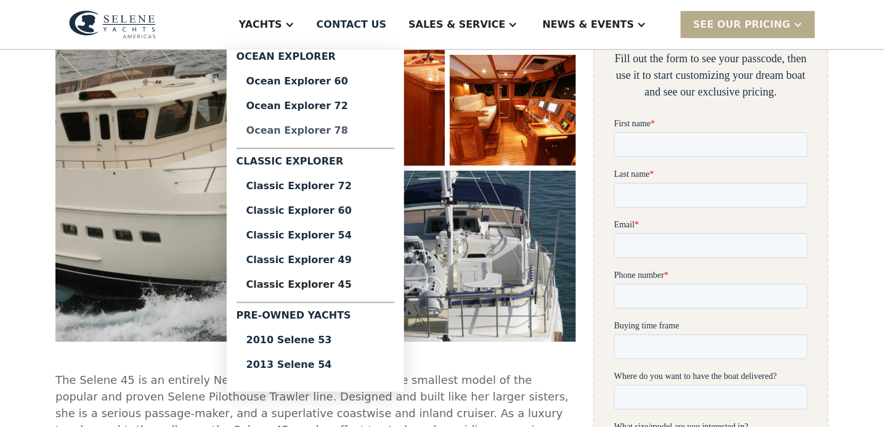
click at [368, 134] on div "Ocean Explorer 78" at bounding box center [315, 131] width 138 height 10
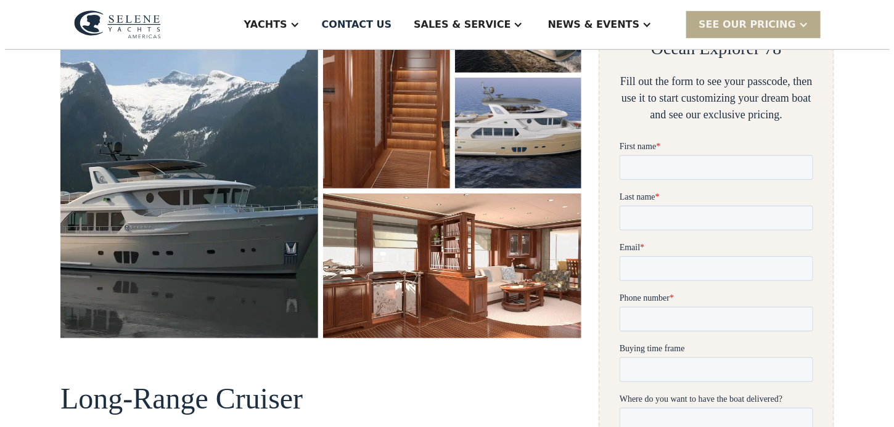
scroll to position [267, 0]
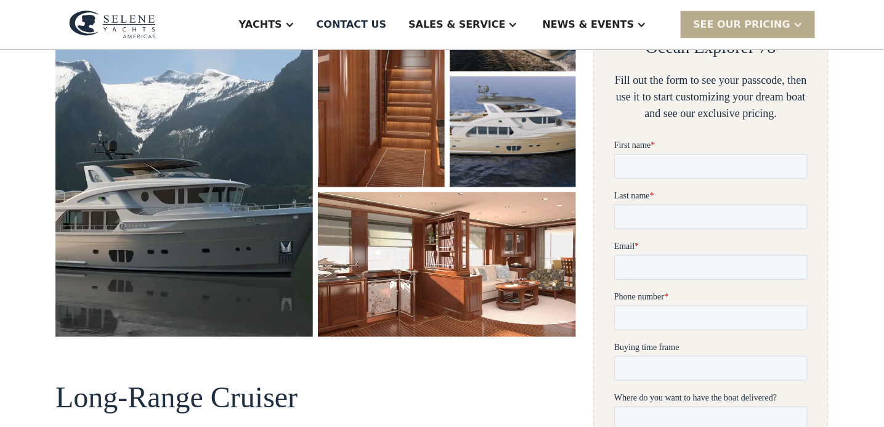
click at [229, 169] on img "open lightbox" at bounding box center [184, 149] width 258 height 377
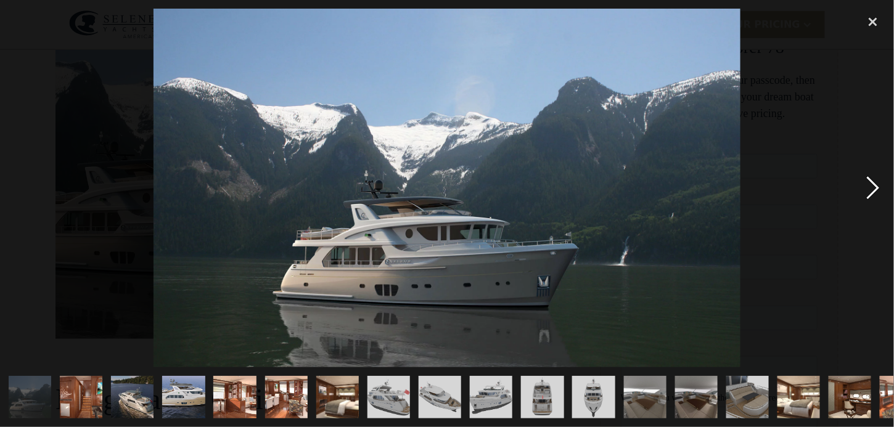
click at [871, 186] on div "next image" at bounding box center [873, 188] width 42 height 359
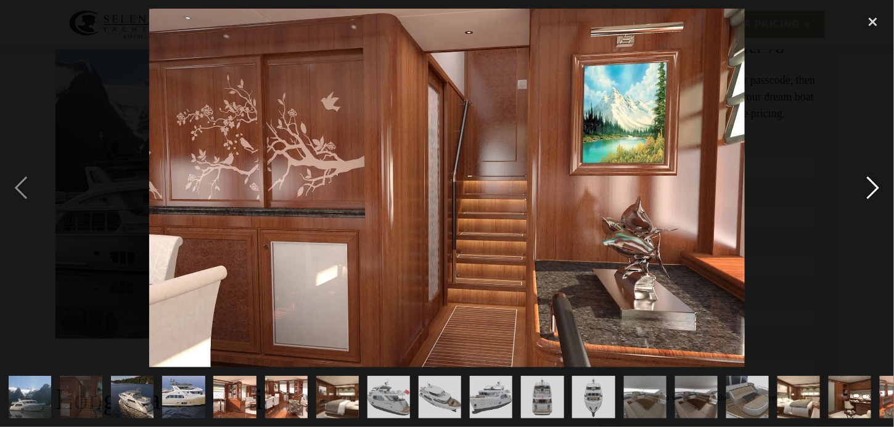
click at [871, 186] on div "next image" at bounding box center [873, 188] width 42 height 359
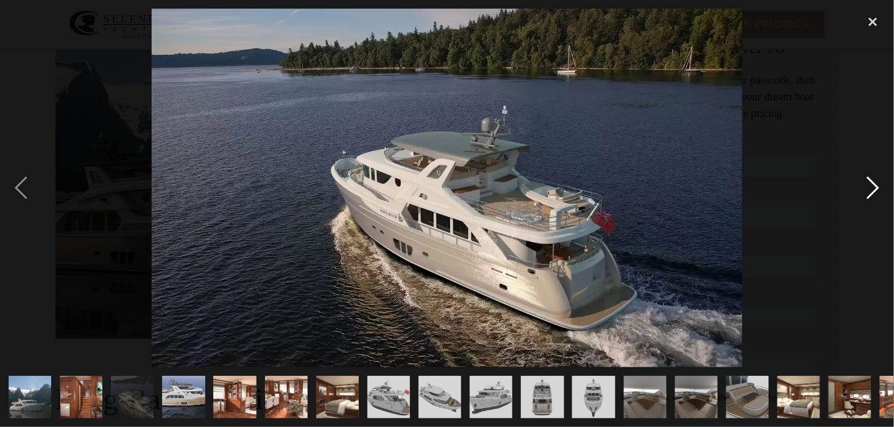
click at [871, 186] on div "next image" at bounding box center [873, 188] width 42 height 359
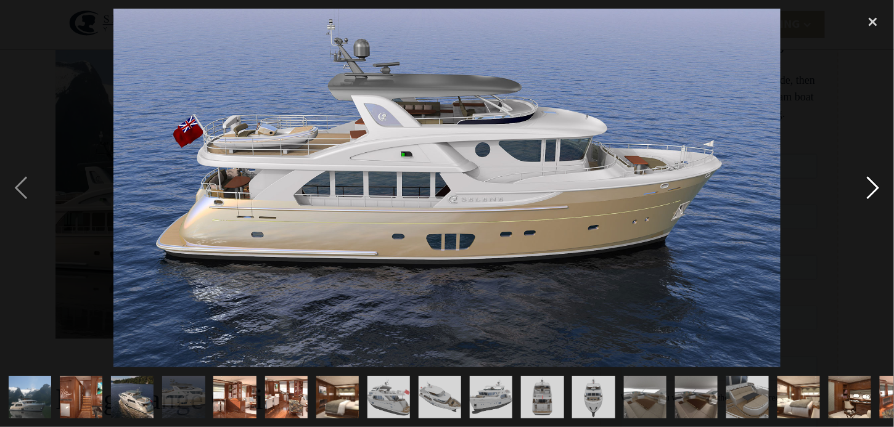
click at [871, 186] on div "next image" at bounding box center [873, 188] width 42 height 359
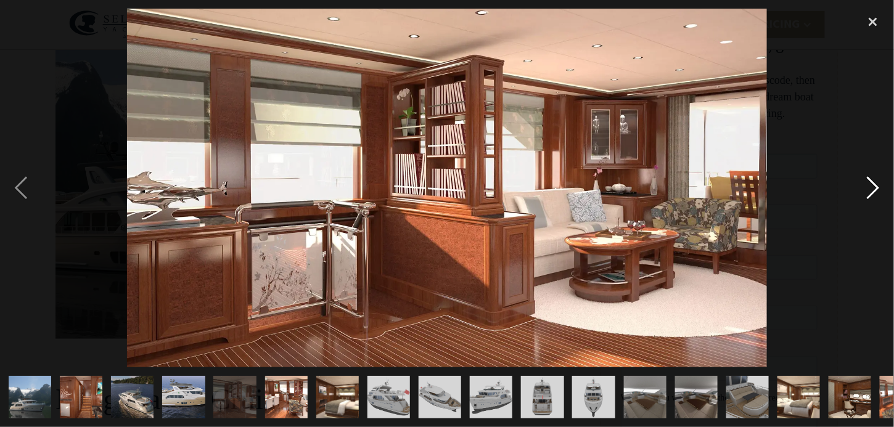
click at [871, 186] on div "next image" at bounding box center [873, 188] width 42 height 359
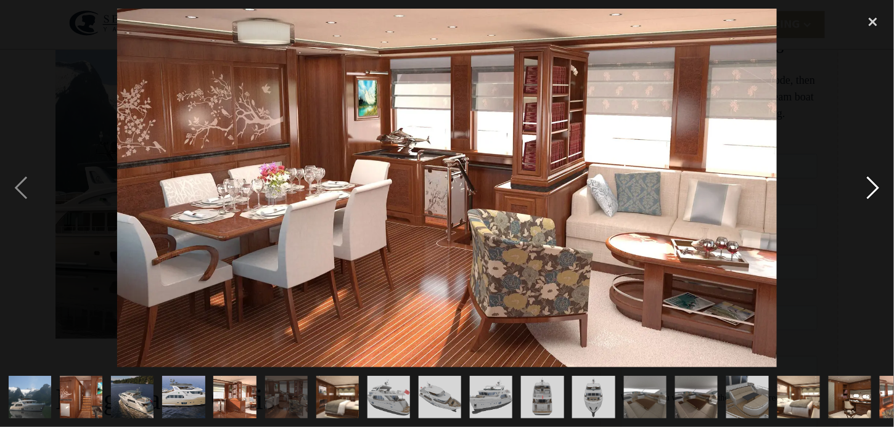
click at [871, 186] on div "next image" at bounding box center [873, 188] width 42 height 359
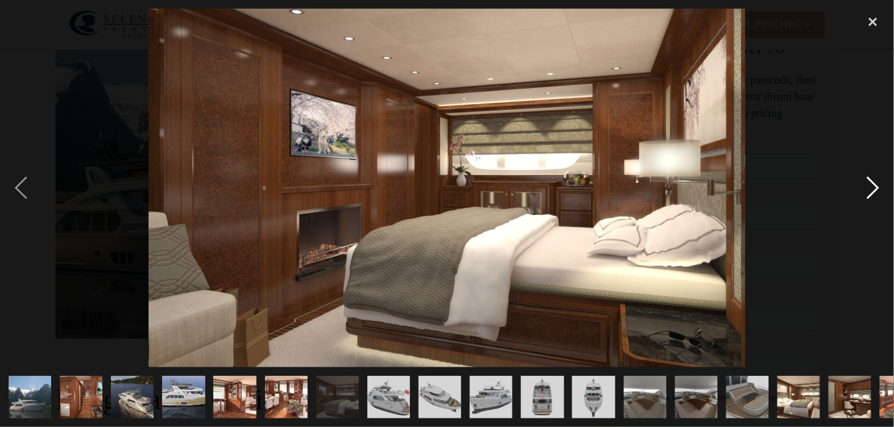
click at [871, 187] on div "next image" at bounding box center [873, 188] width 42 height 359
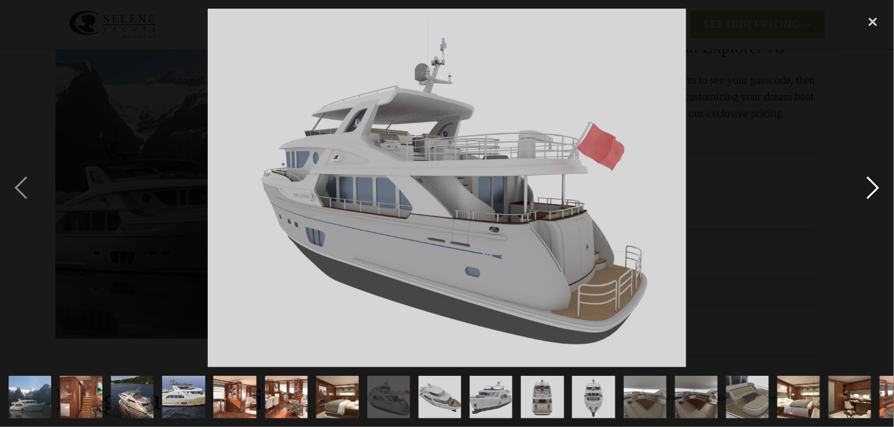
click at [871, 187] on div "next image" at bounding box center [873, 188] width 42 height 359
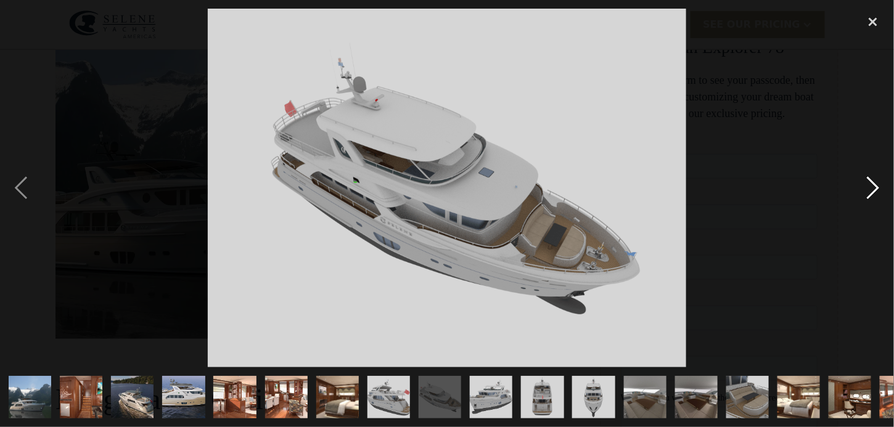
click at [871, 187] on div "next image" at bounding box center [873, 188] width 42 height 359
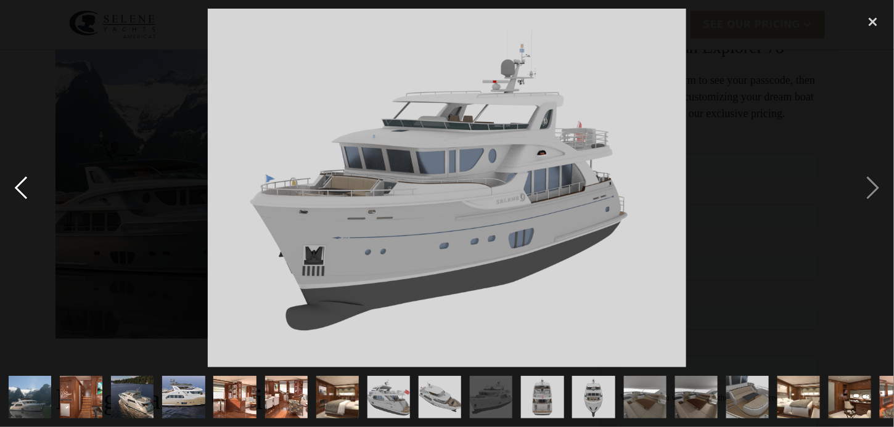
click at [30, 177] on div "previous image" at bounding box center [21, 188] width 42 height 359
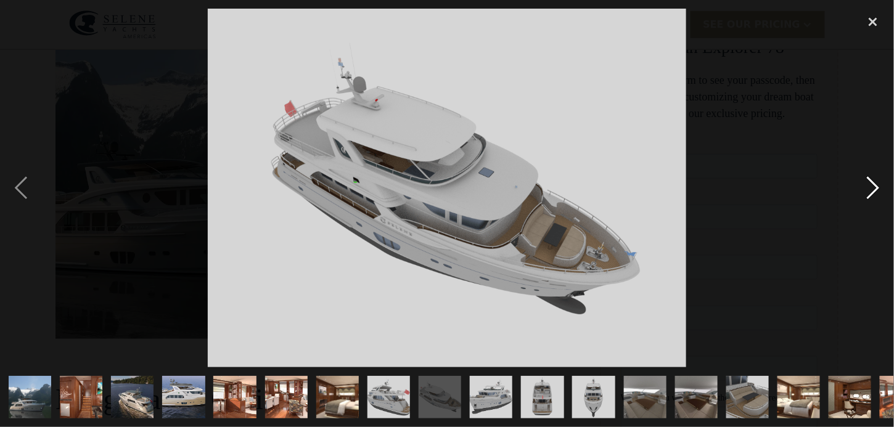
click at [861, 187] on div "next image" at bounding box center [873, 188] width 42 height 359
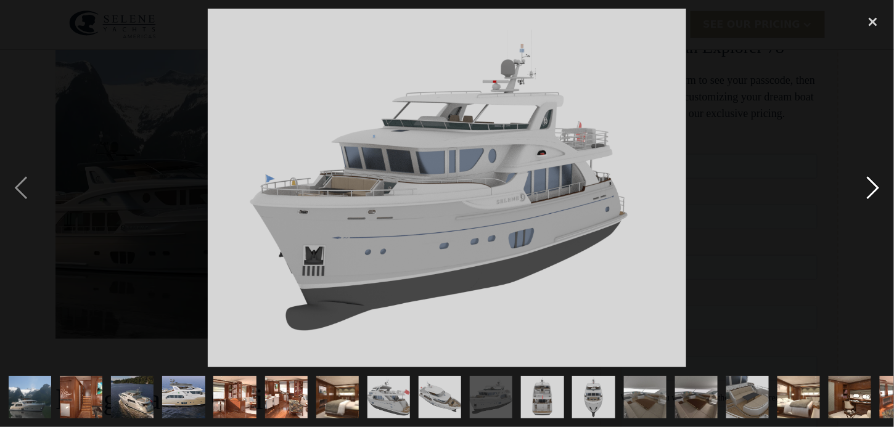
click at [861, 187] on div "next image" at bounding box center [873, 188] width 42 height 359
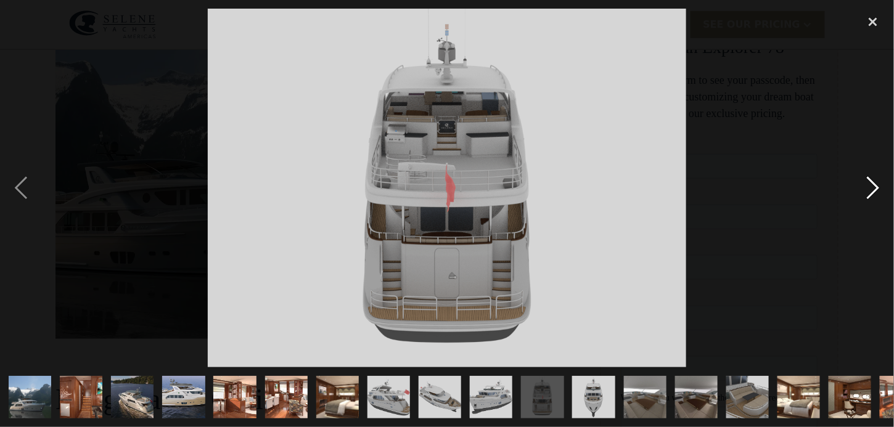
click at [861, 187] on div "next image" at bounding box center [873, 188] width 42 height 359
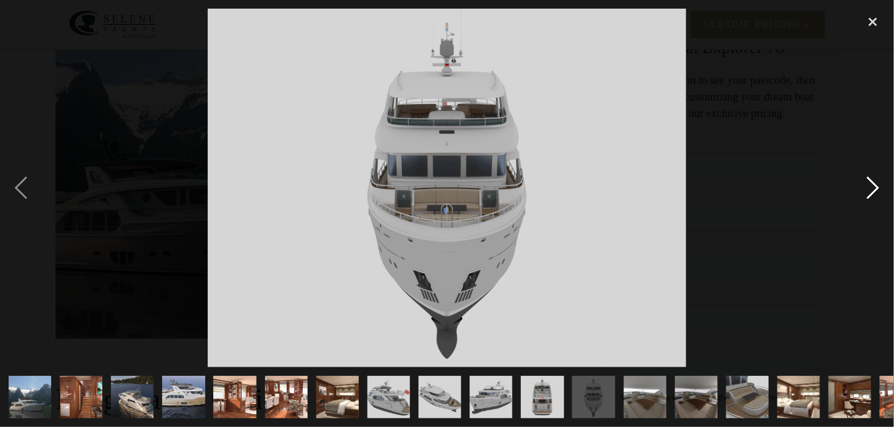
click at [861, 187] on div "next image" at bounding box center [873, 188] width 42 height 359
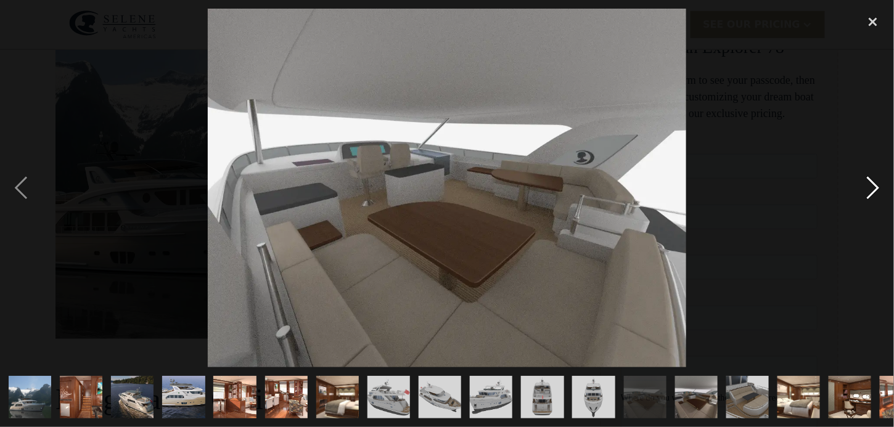
click at [861, 187] on div "next image" at bounding box center [873, 188] width 42 height 359
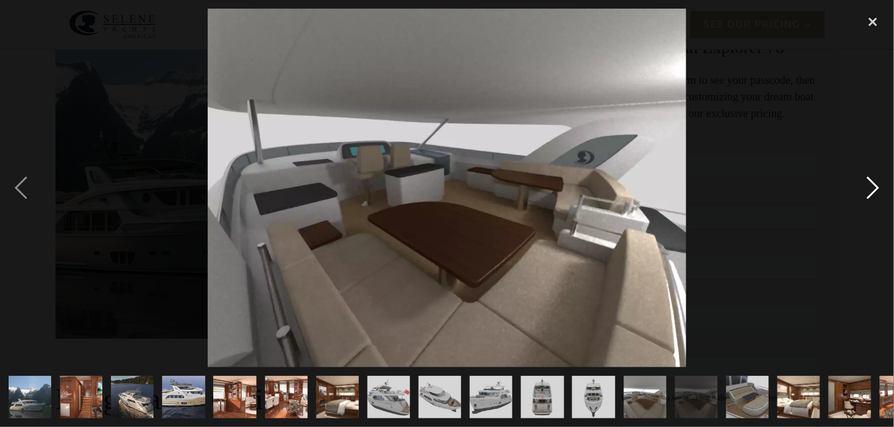
click at [861, 187] on div "next image" at bounding box center [873, 188] width 42 height 359
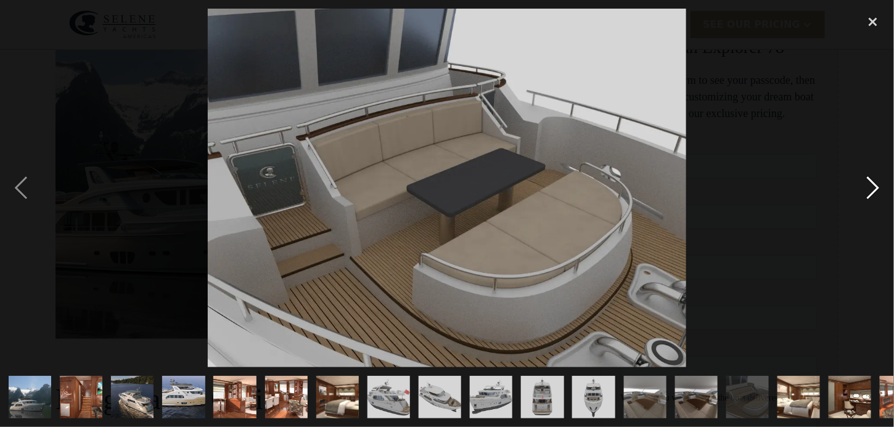
click at [861, 187] on div "next image" at bounding box center [873, 188] width 42 height 359
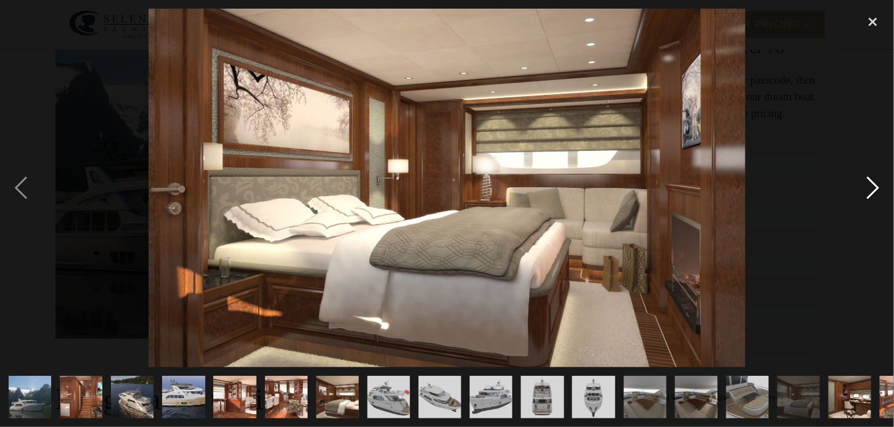
click at [861, 187] on div "next image" at bounding box center [873, 188] width 42 height 359
